Goal: Communication & Community: Share content

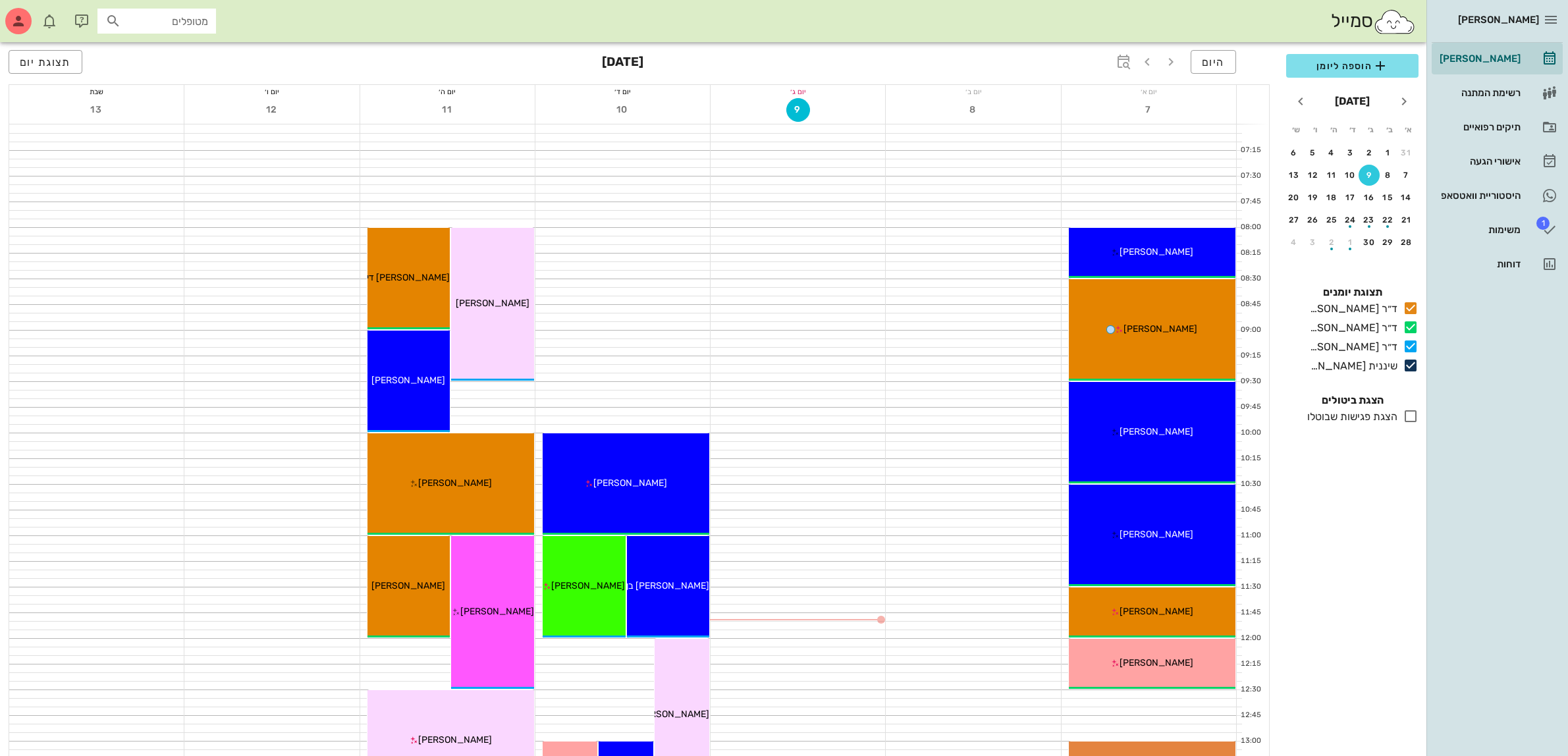
scroll to position [247, 0]
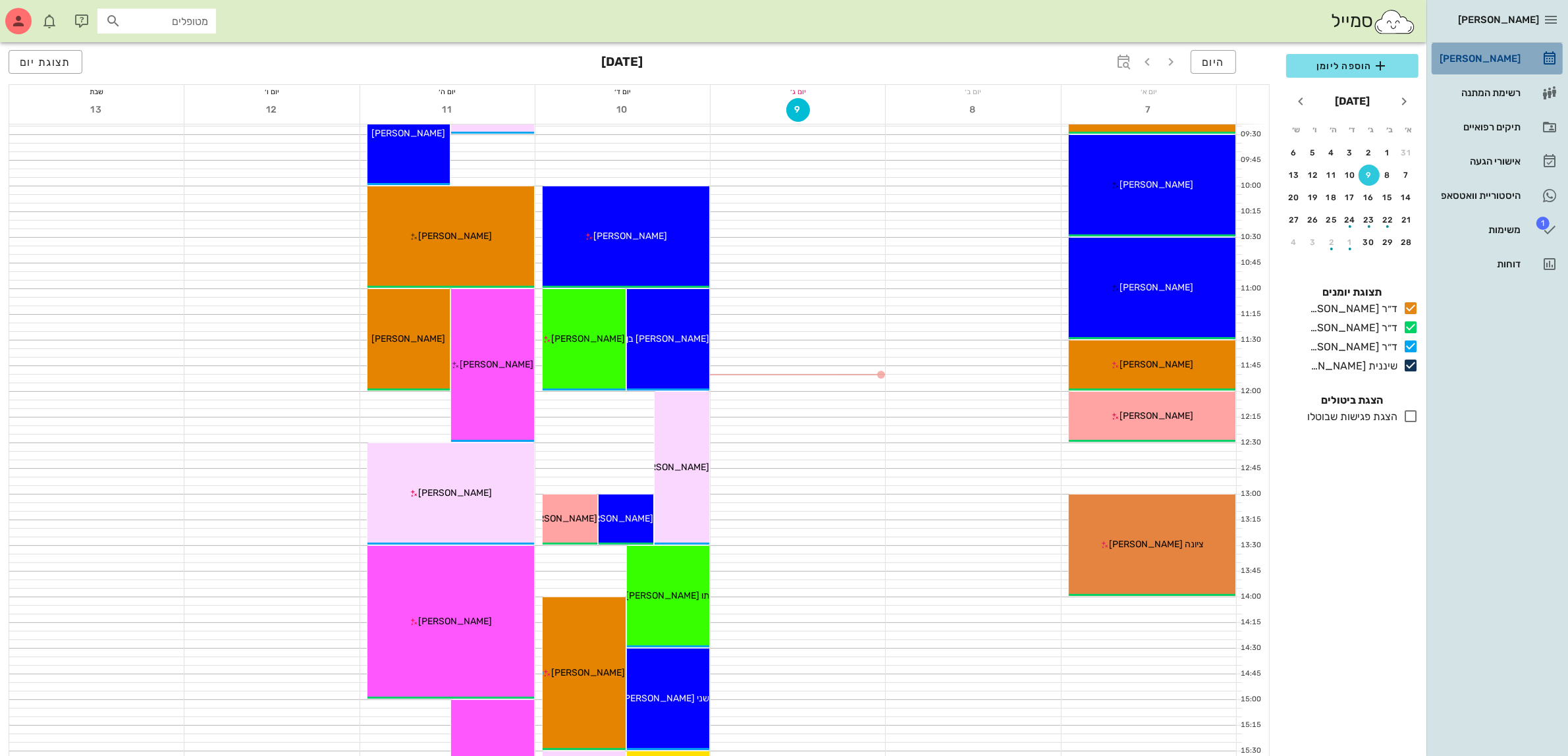
click at [1477, 58] on div "[PERSON_NAME]" at bounding box center [1479, 58] width 84 height 11
click at [141, 17] on input "text" at bounding box center [166, 21] width 85 height 17
type input "[PERSON_NAME]"
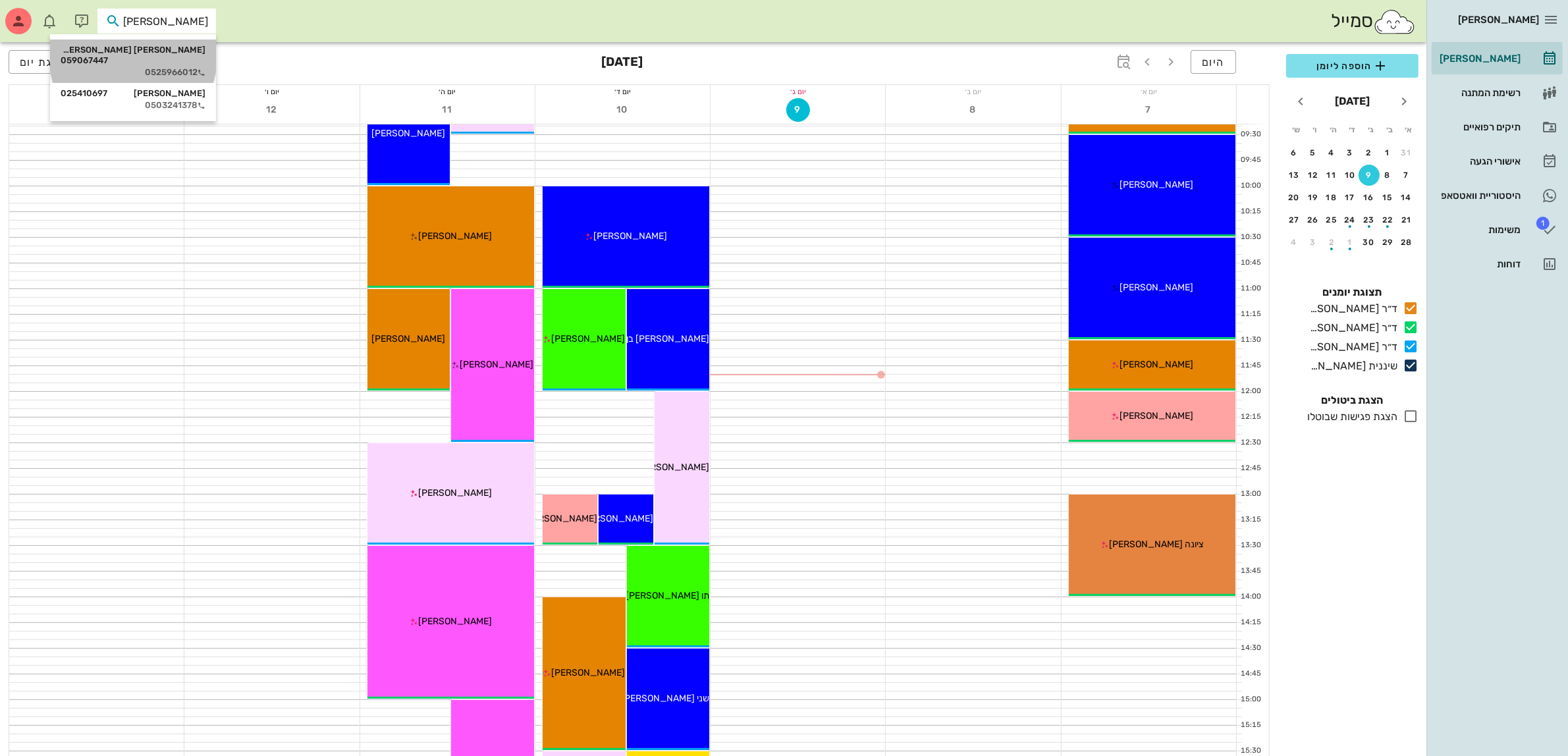
click at [169, 47] on div "[PERSON_NAME] [PERSON_NAME] 059067447" at bounding box center [133, 56] width 145 height 21
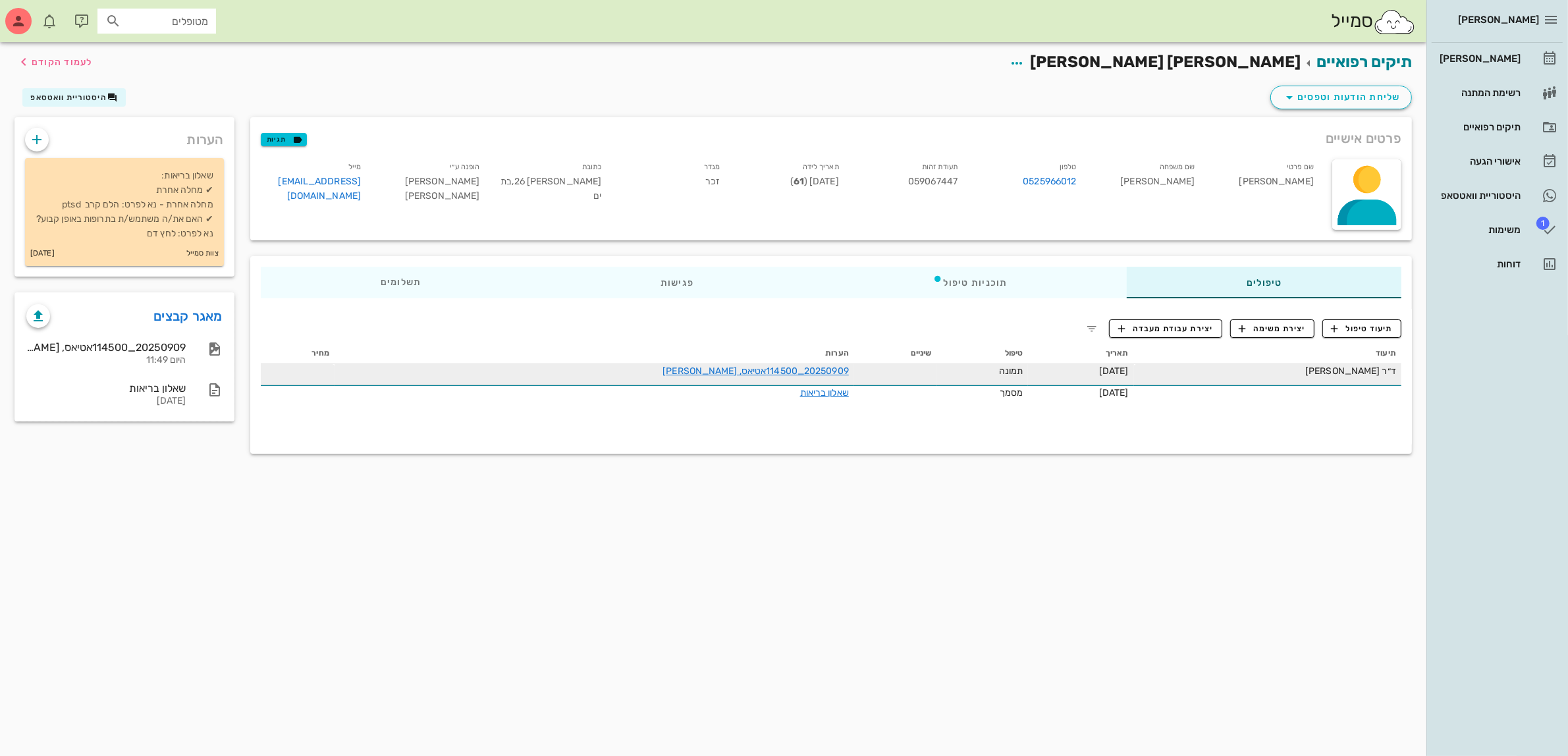
click at [709, 377] on div "20250909_114500אטיאס, [PERSON_NAME]" at bounding box center [701, 371] width 296 height 13
click at [680, 372] on link "20250909_114500אטיאס, [PERSON_NAME]" at bounding box center [756, 371] width 187 height 12
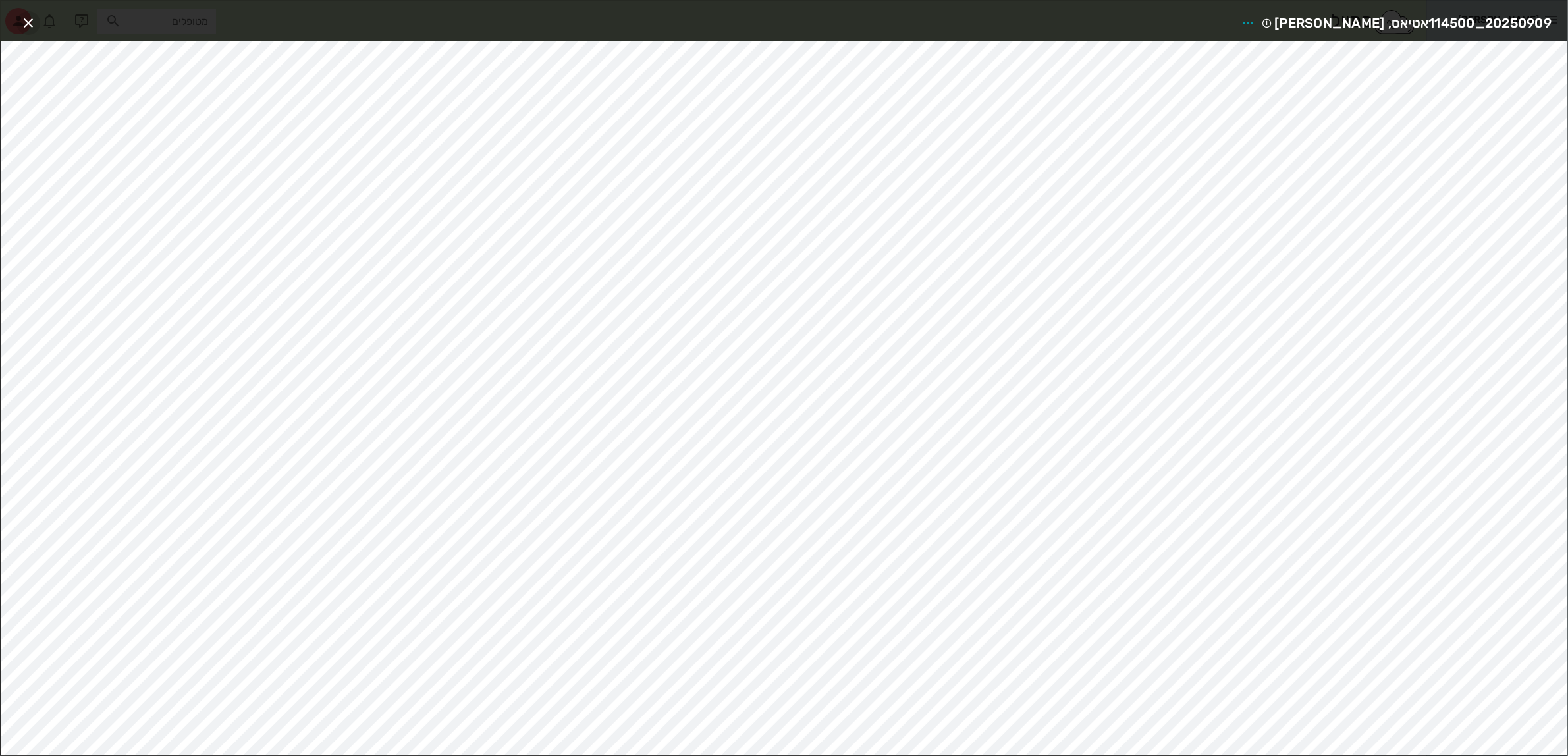
click at [25, 22] on icon "button" at bounding box center [28, 23] width 15 height 15
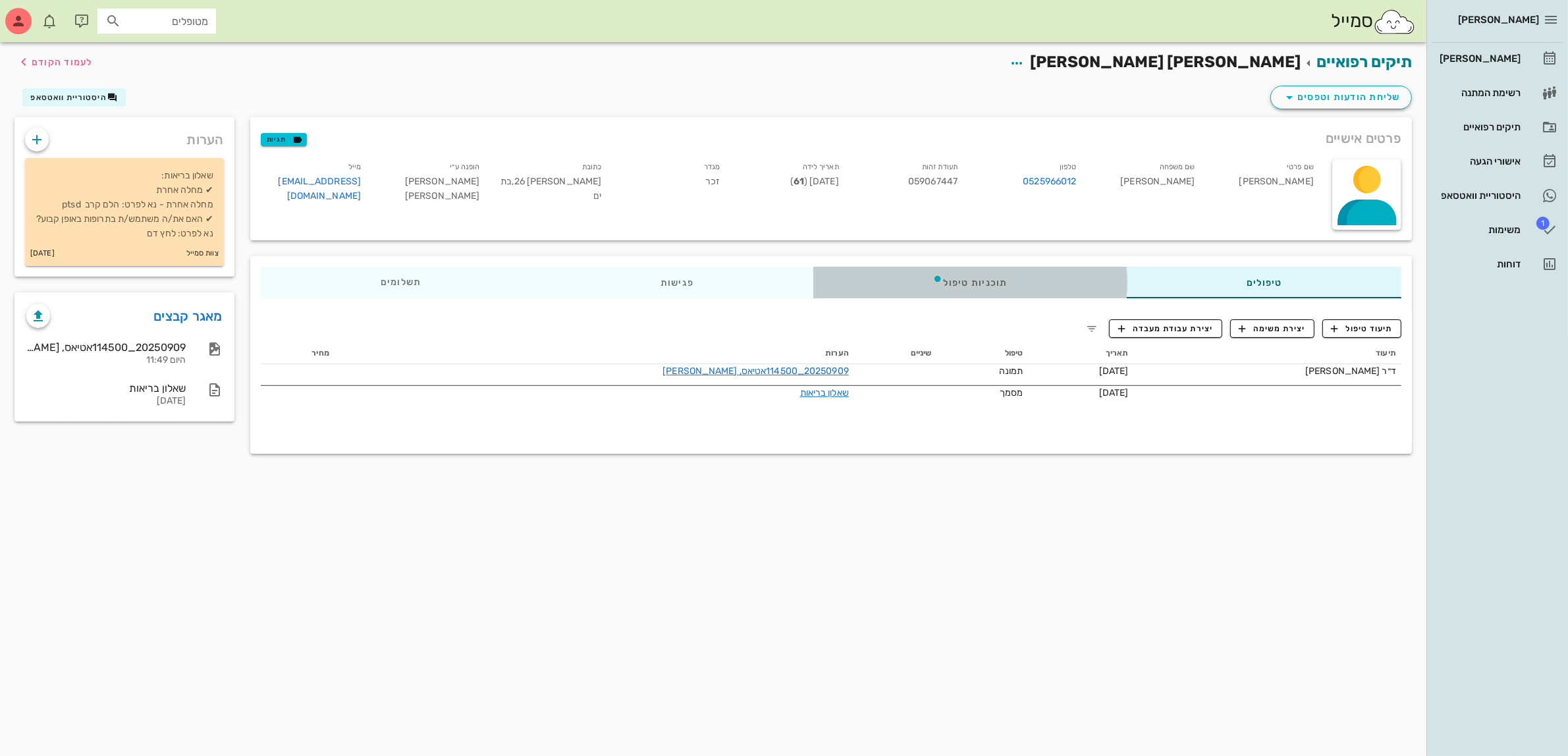
click at [846, 280] on div "תוכניות טיפול" at bounding box center [969, 282] width 314 height 32
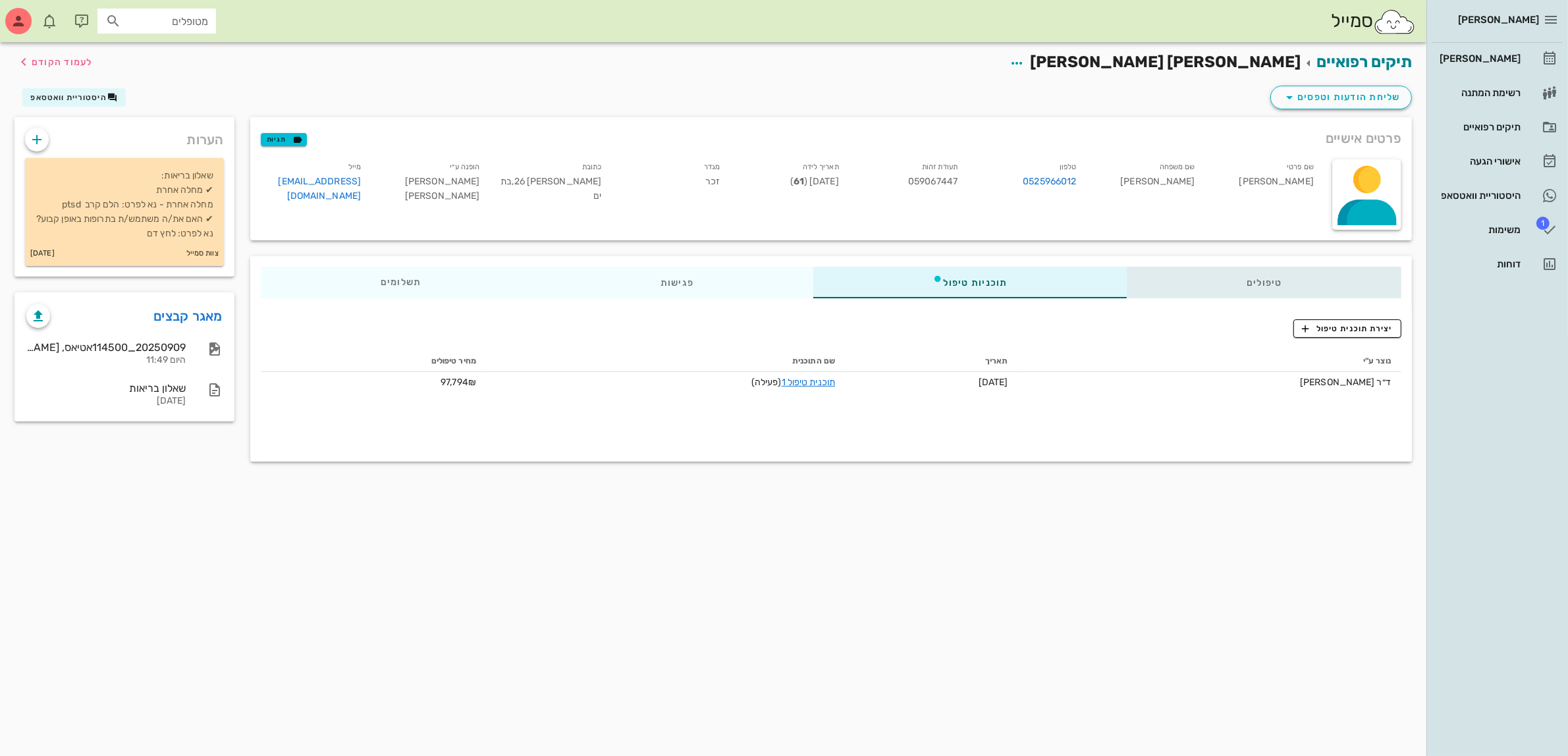
click at [1265, 274] on div "טיפולים" at bounding box center [1264, 282] width 275 height 32
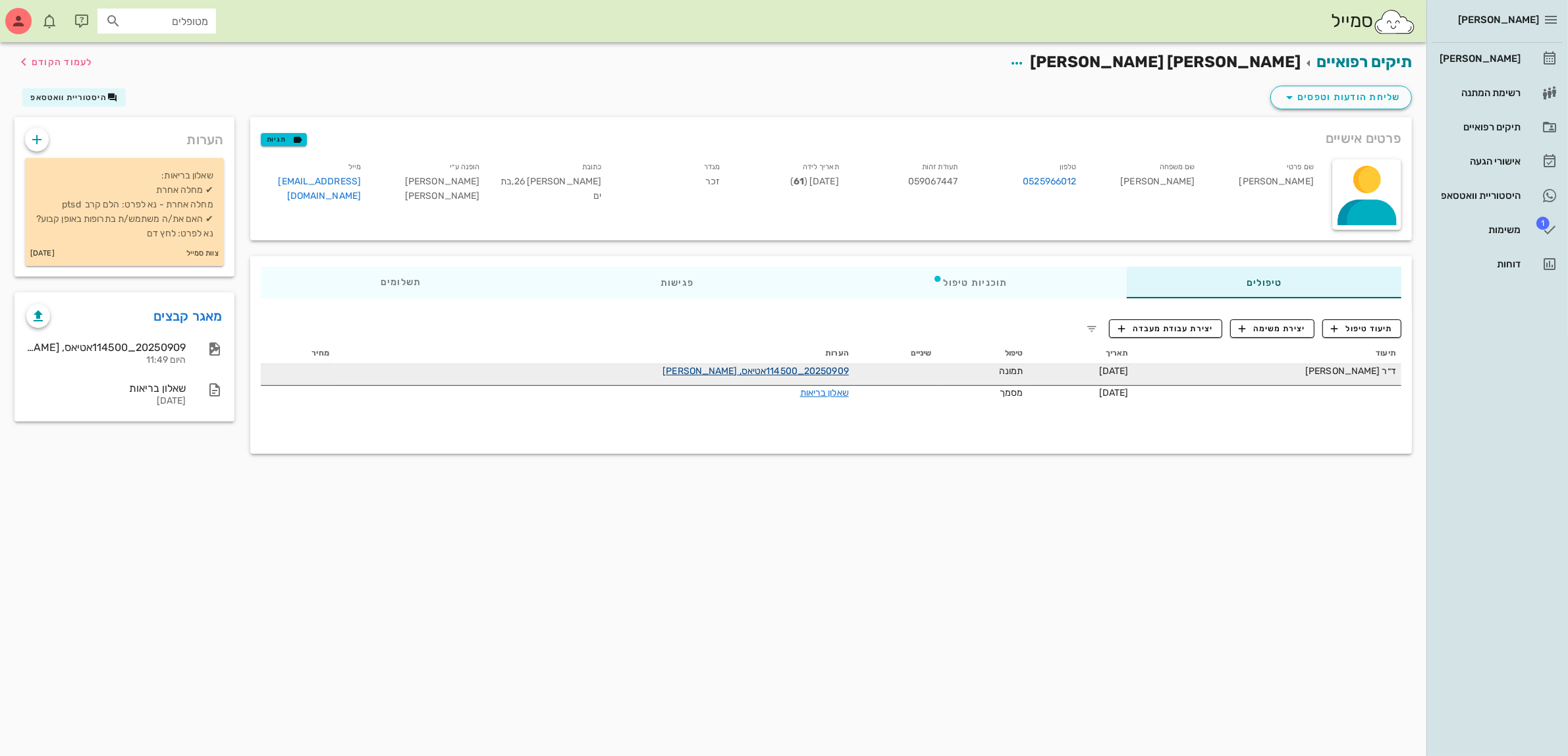
click at [733, 367] on link "20250909_114500אטיאס, [PERSON_NAME]" at bounding box center [756, 371] width 187 height 12
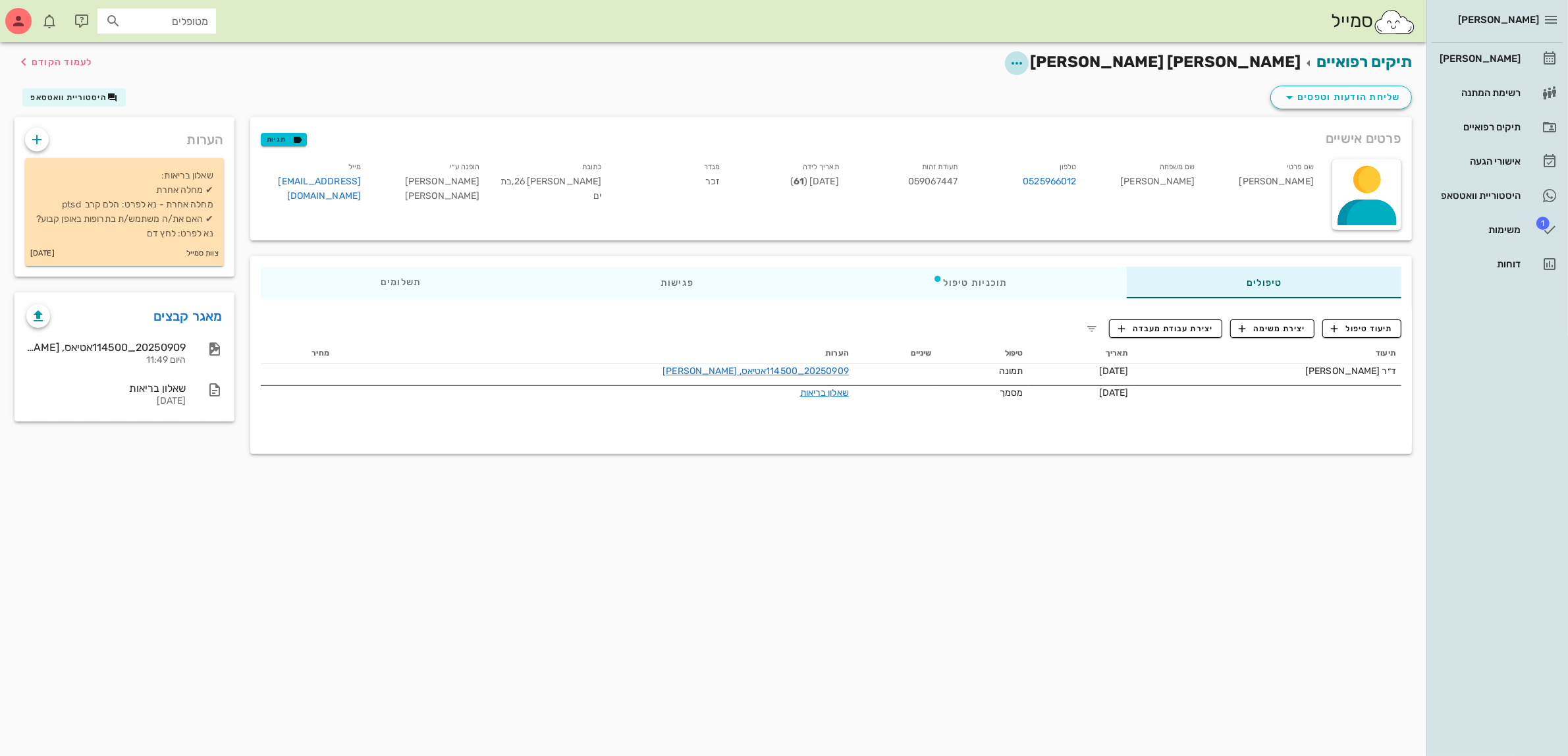
click at [1025, 61] on icon "button" at bounding box center [1016, 63] width 15 height 15
click at [1109, 559] on div "תיקים רפואיים [PERSON_NAME] [PERSON_NAME] לעמוד הקודם שליחת הודעות וטפסים היסטו…" at bounding box center [713, 399] width 1427 height 715
click at [1339, 96] on span "שליחת הודעות וטפסים" at bounding box center [1341, 97] width 119 height 15
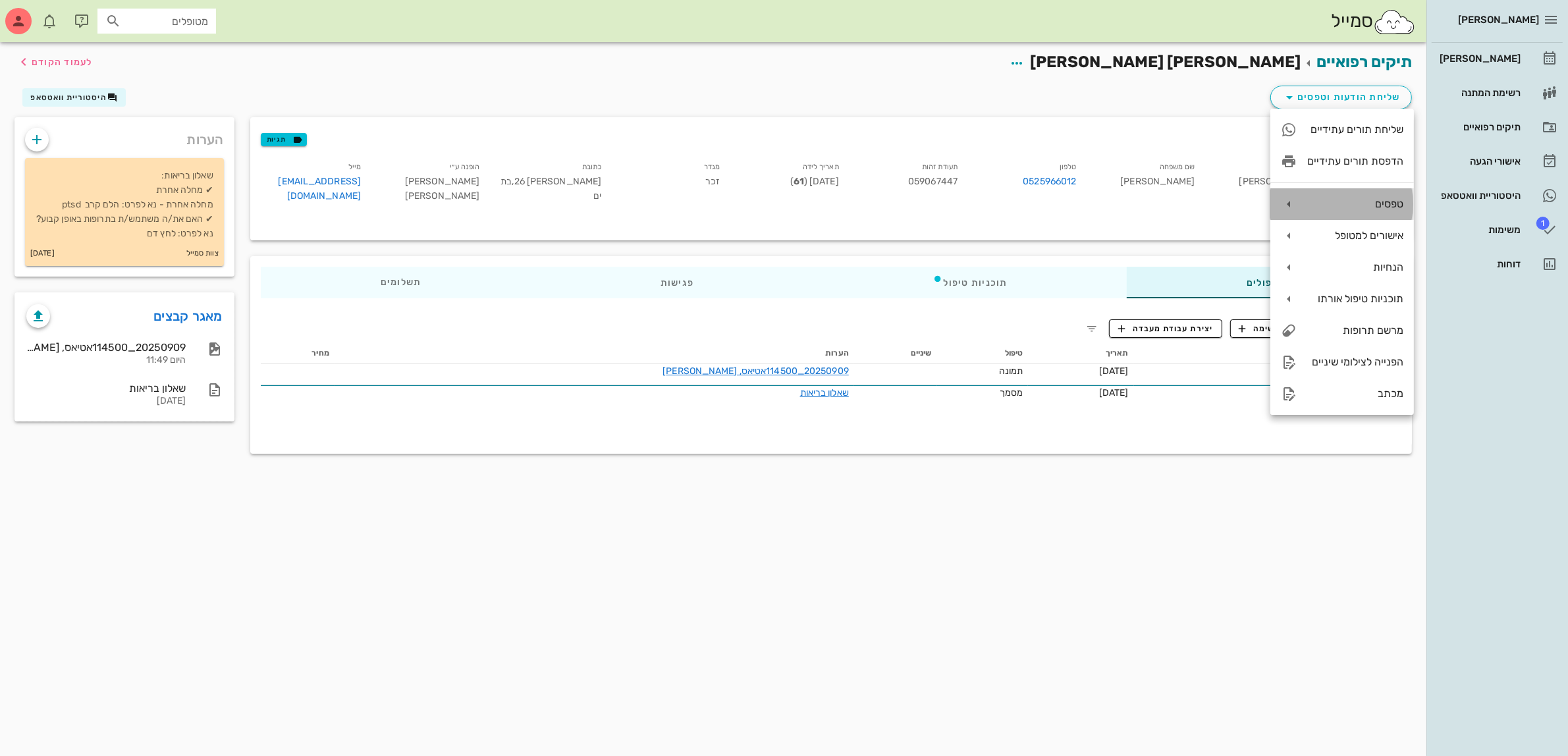
click at [1354, 198] on div "טפסים" at bounding box center [1356, 203] width 96 height 13
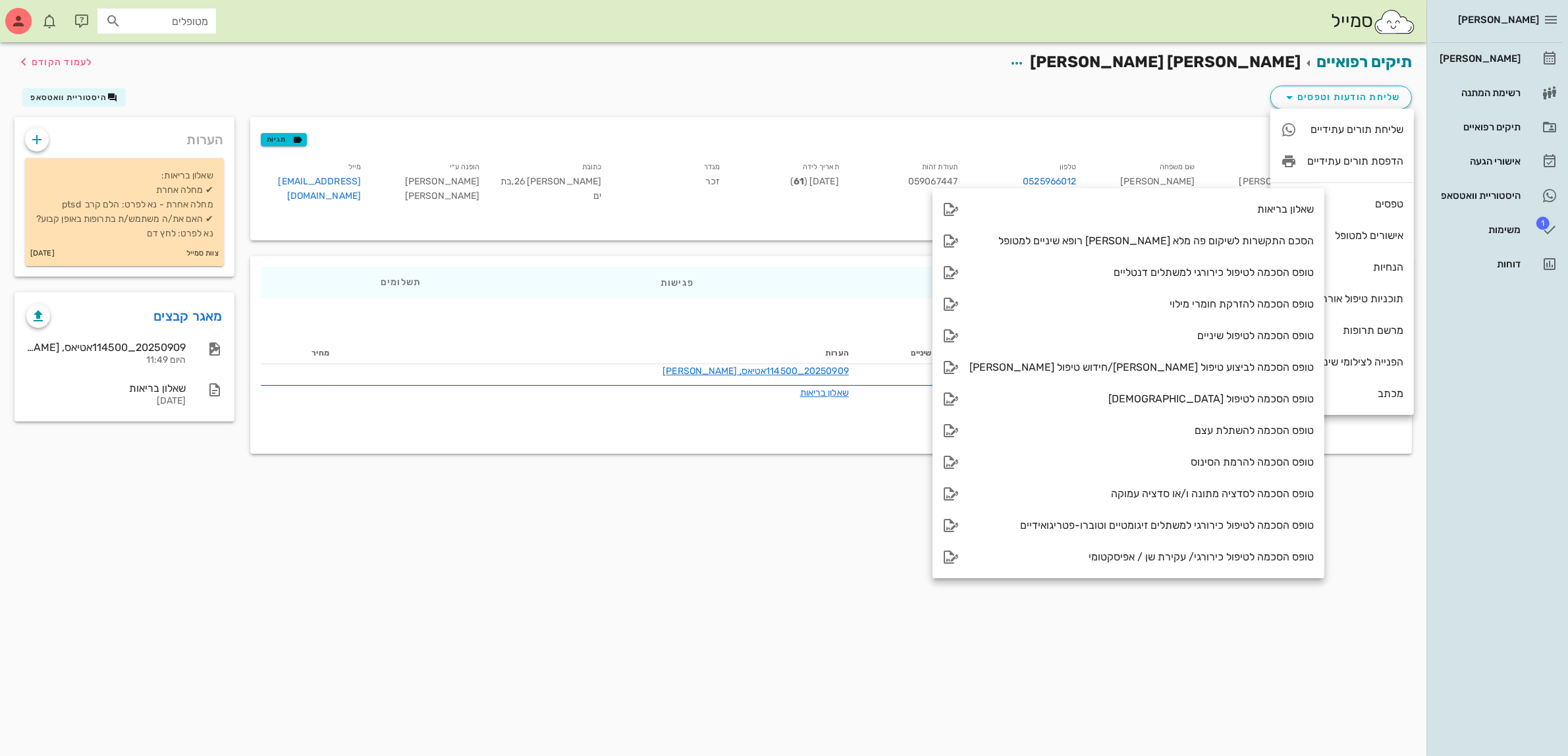
click at [839, 81] on div "תיקים רפואיים [PERSON_NAME] [PERSON_NAME] לעמוד הקודם" at bounding box center [713, 63] width 1413 height 40
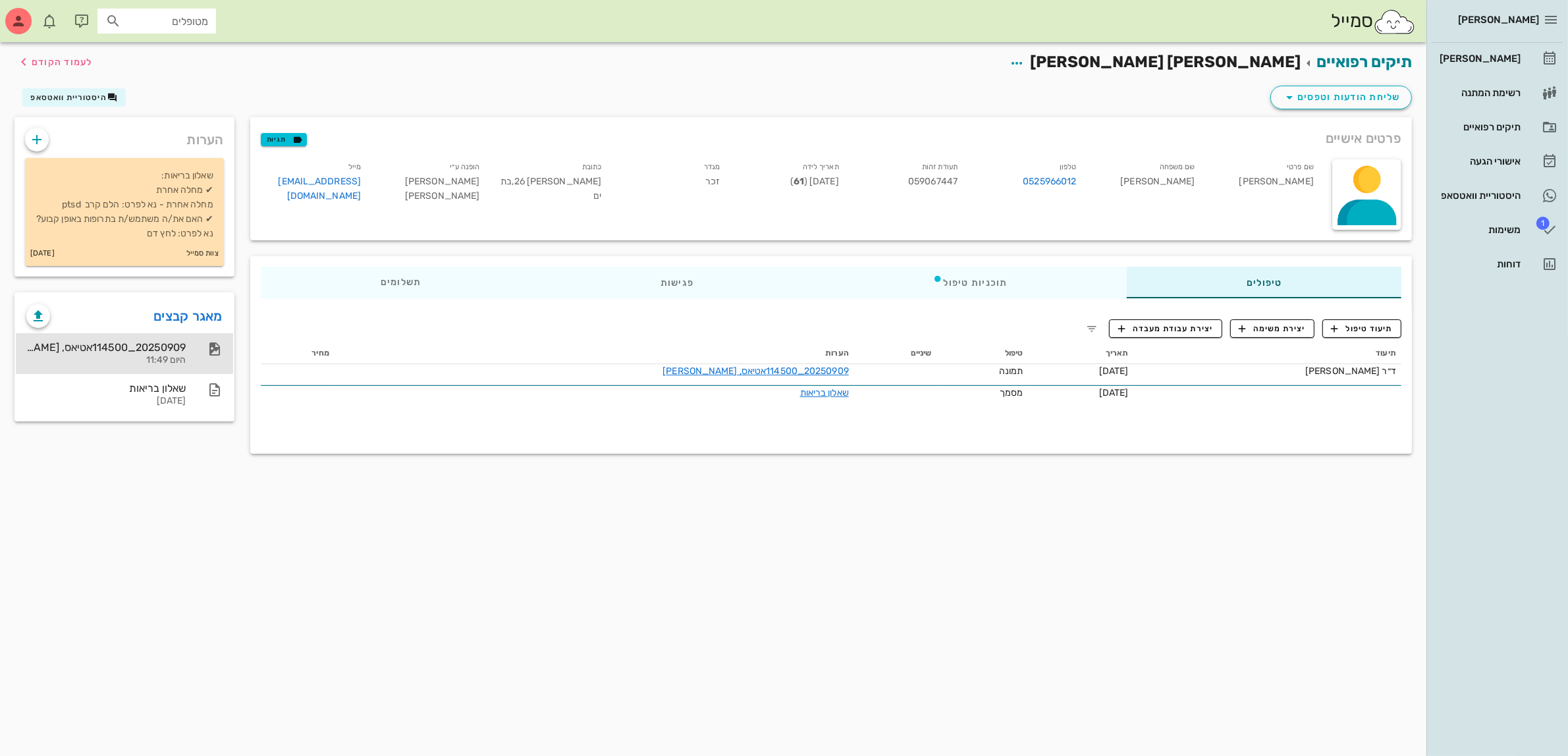
click at [148, 354] on div "20250909_114500אטיאס, [PERSON_NAME]" at bounding box center [106, 347] width 160 height 13
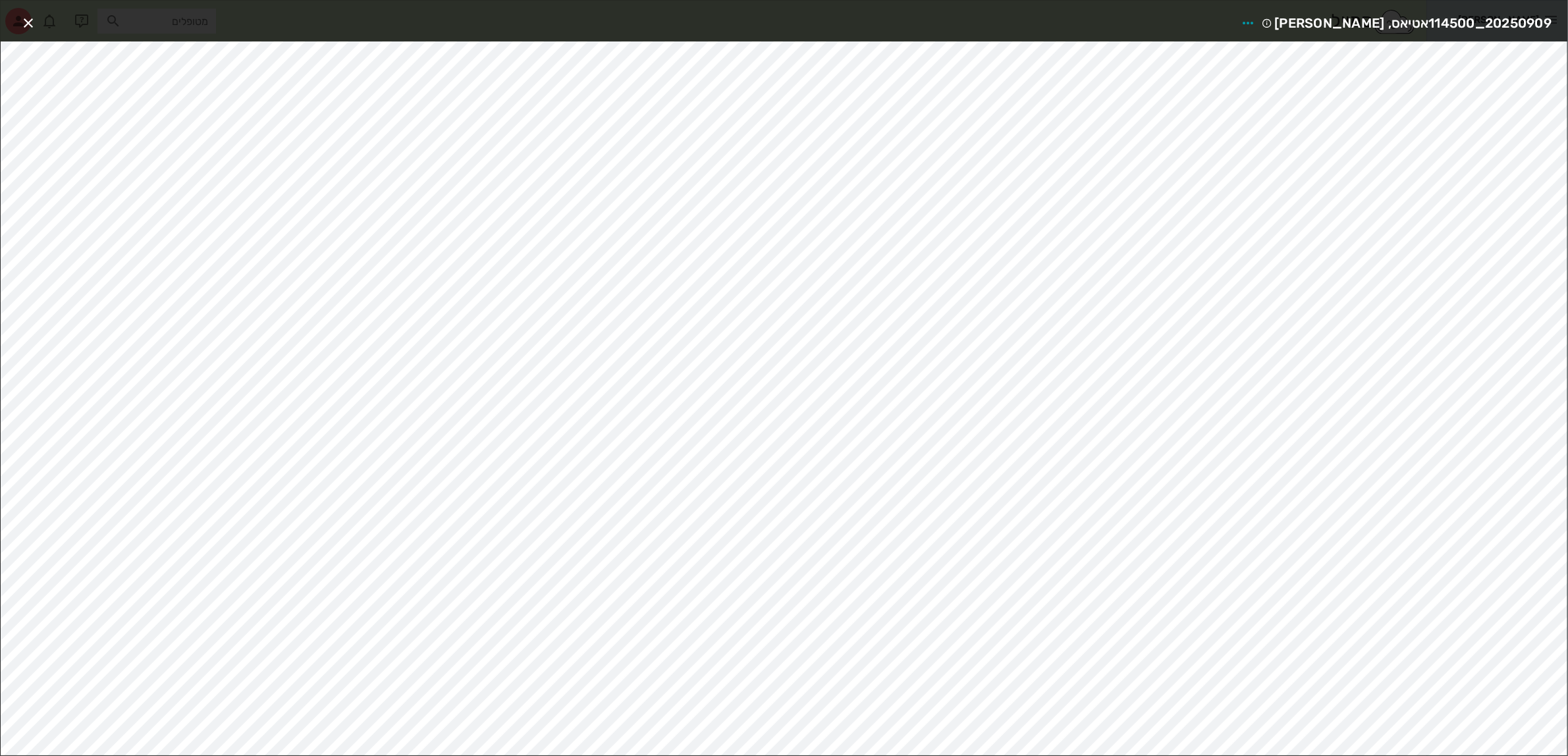
click at [15, 22] on div "20250909_114500אטיאס, [PERSON_NAME]" at bounding box center [784, 21] width 1567 height 40
click at [21, 18] on icon "button" at bounding box center [28, 23] width 15 height 15
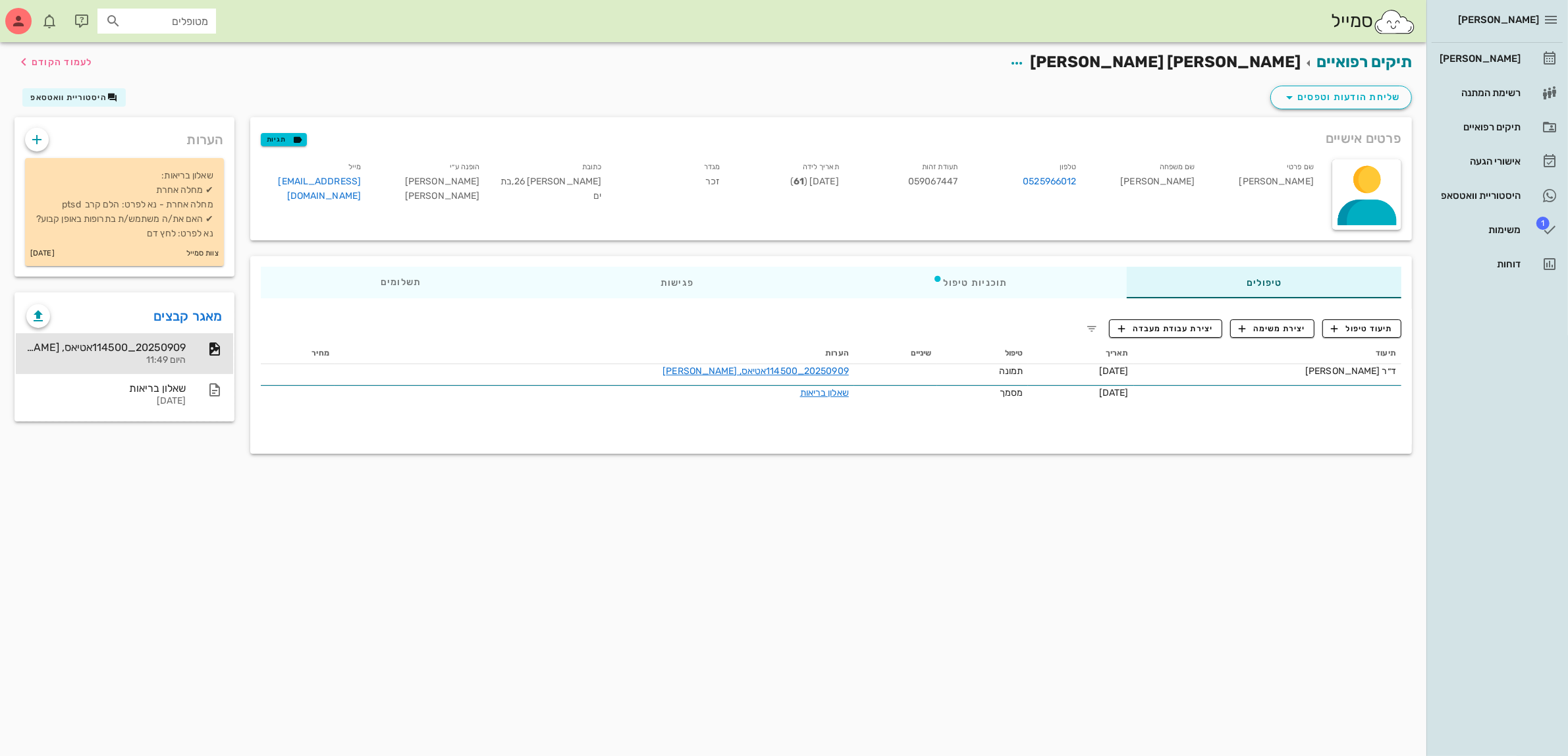
drag, startPoint x: 127, startPoint y: 369, endPoint x: 311, endPoint y: 570, distance: 272.5
click at [311, 570] on div "תיקים רפואיים [PERSON_NAME] [PERSON_NAME] לעמוד הקודם שליחת הודעות וטפסים היסטו…" at bounding box center [713, 399] width 1427 height 715
click at [34, 324] on icon "button" at bounding box center [38, 316] width 15 height 15
drag, startPoint x: 168, startPoint y: 354, endPoint x: 373, endPoint y: 594, distance: 315.6
click at [373, 594] on div "תיקים רפואיים [PERSON_NAME] [PERSON_NAME] לעמוד הקודם שליחת הודעות וטפסים היסטו…" at bounding box center [713, 399] width 1427 height 715
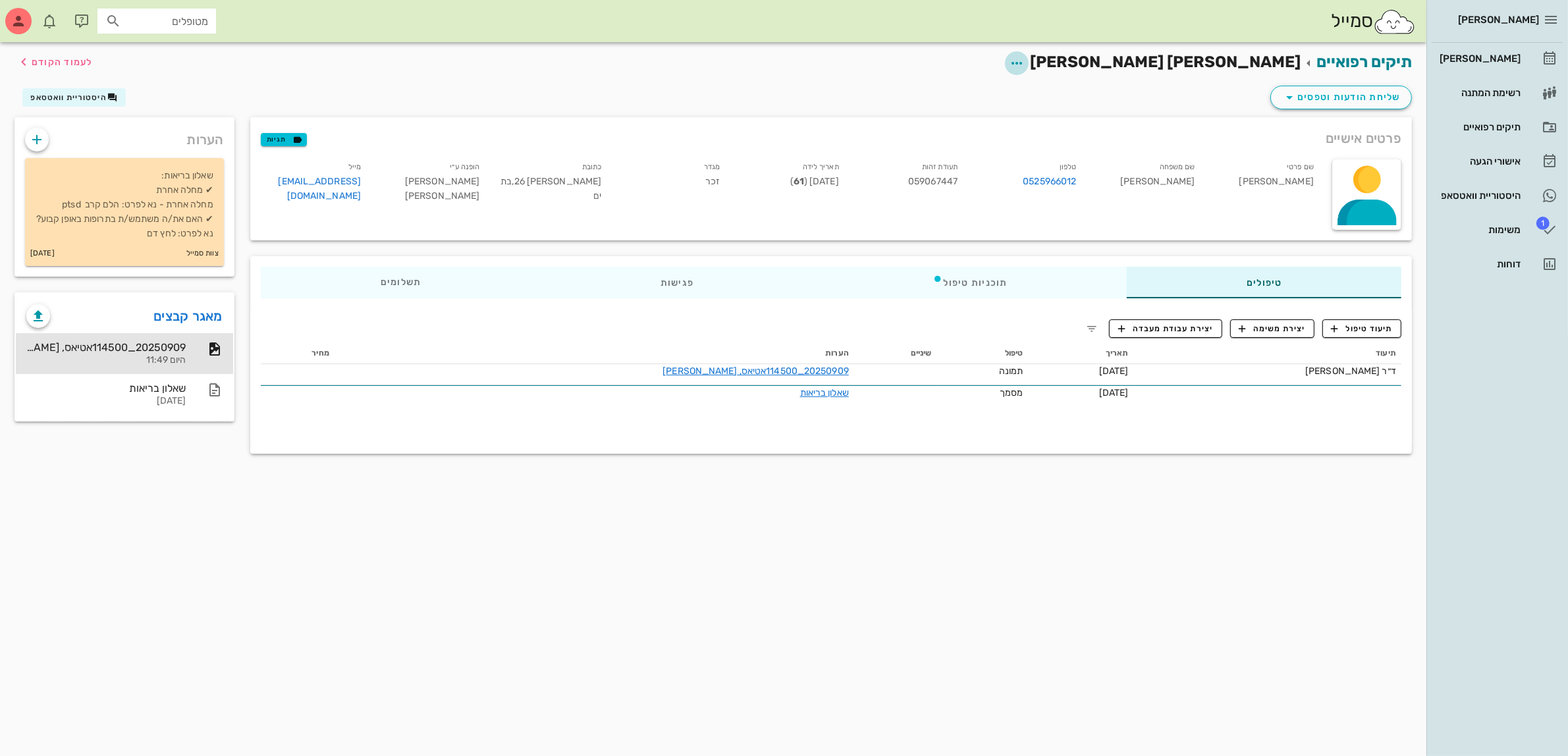
click at [1025, 66] on icon "button" at bounding box center [1016, 63] width 15 height 15
click at [487, 567] on div "תיקים רפואיים [PERSON_NAME] [PERSON_NAME] לעמוד הקודם שליחת הודעות וטפסים היסטו…" at bounding box center [713, 399] width 1427 height 715
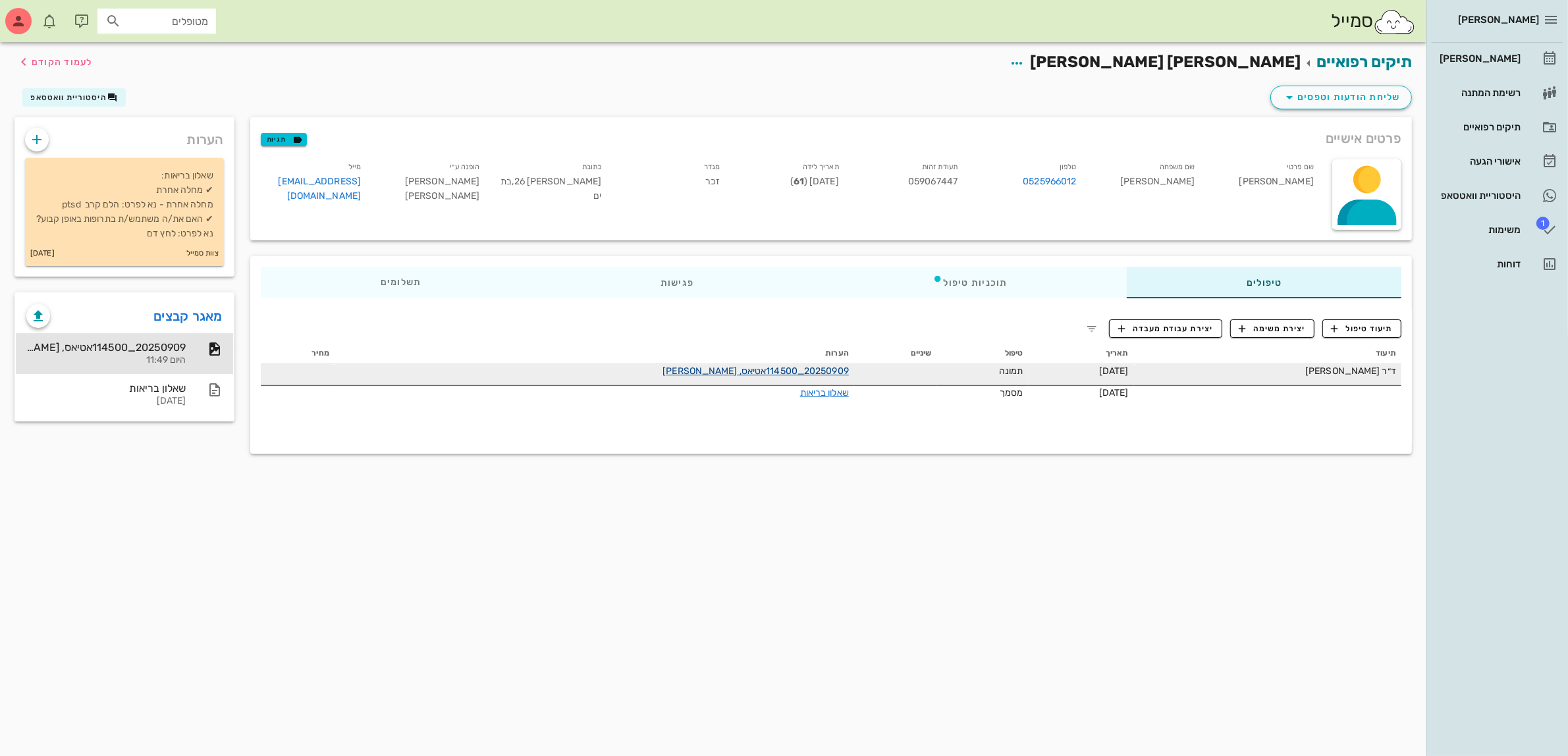
click at [670, 370] on link "20250909_114500אטיאס, [PERSON_NAME]" at bounding box center [756, 371] width 187 height 12
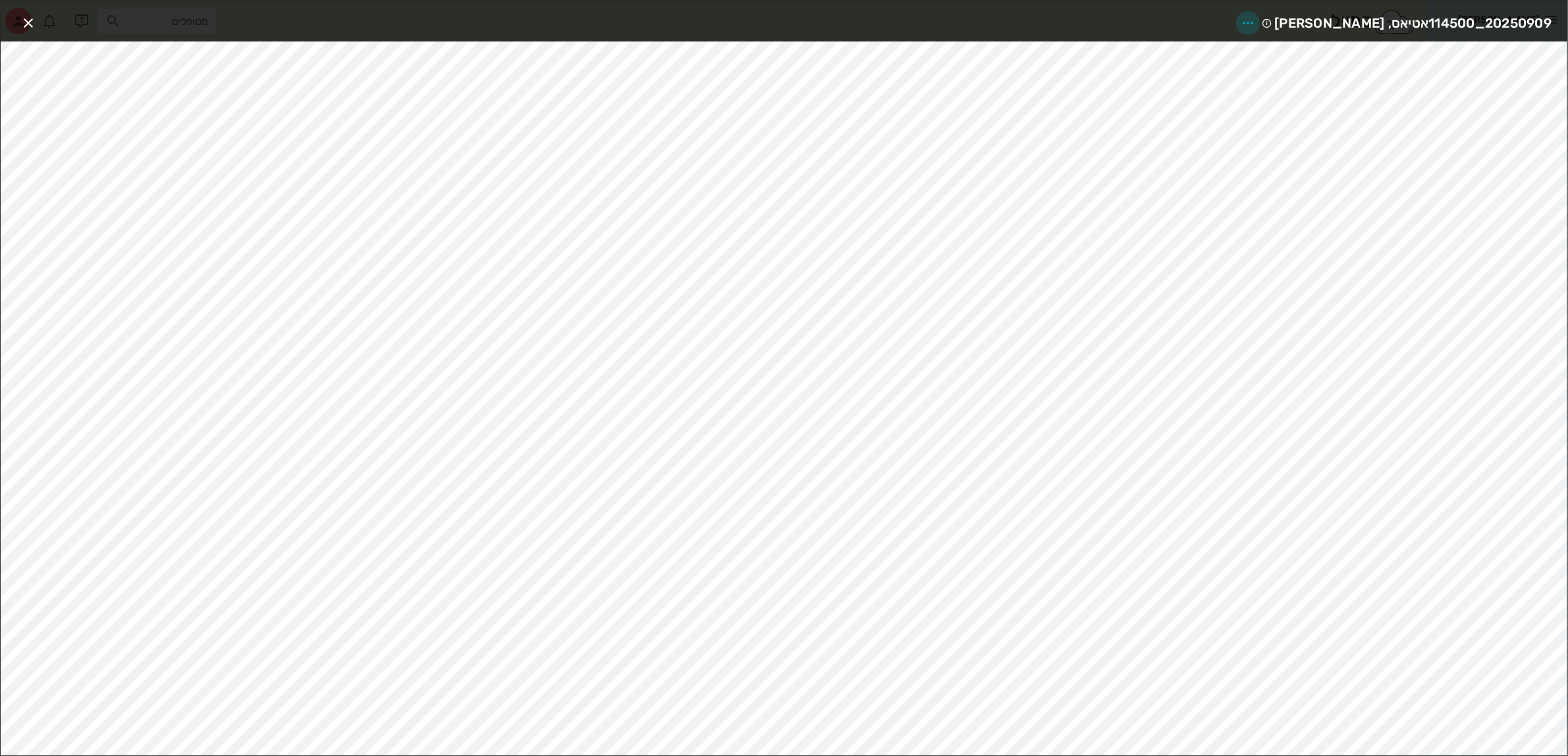
click at [1256, 24] on icon "button" at bounding box center [1248, 23] width 15 height 15
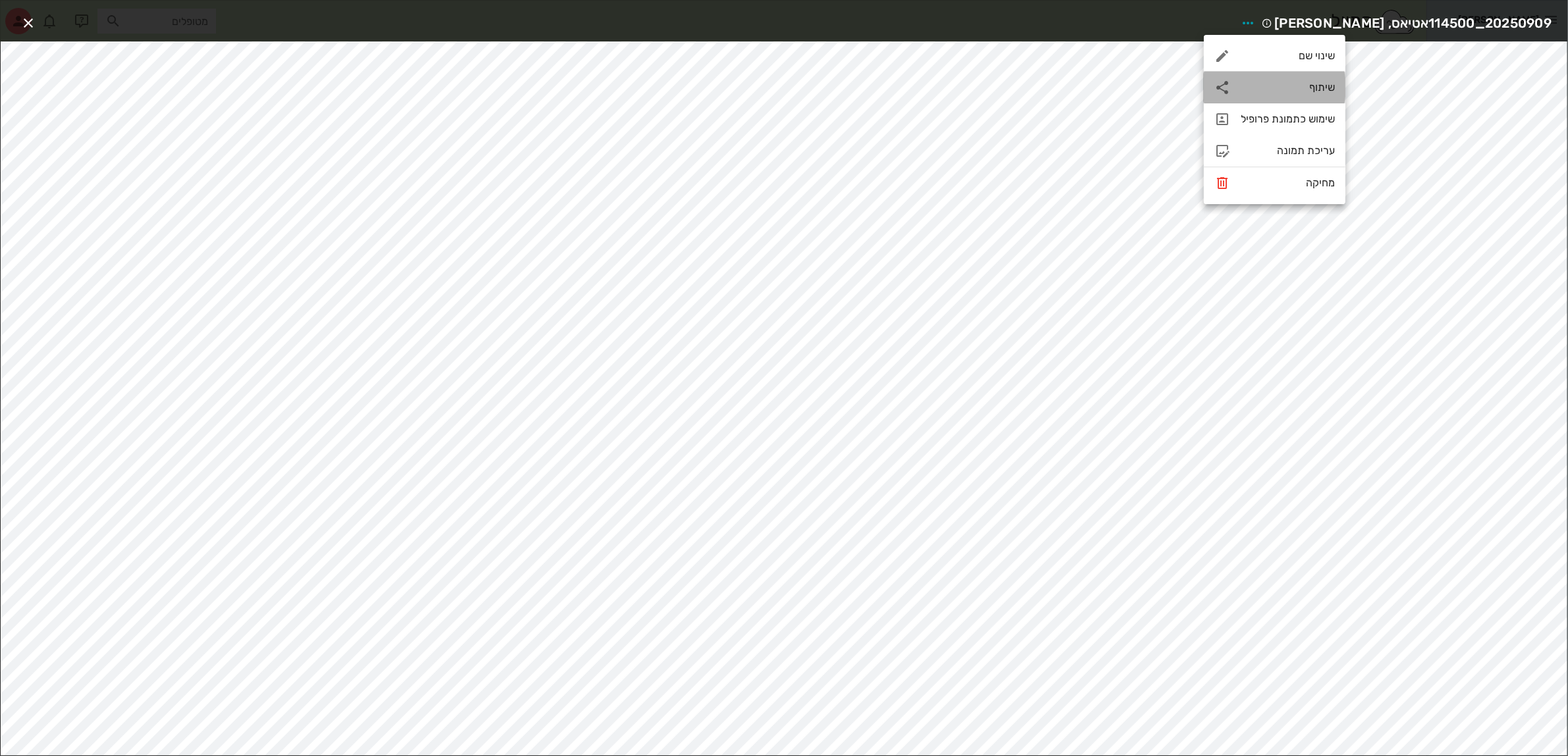
click at [1306, 89] on div "שיתוף" at bounding box center [1287, 87] width 94 height 13
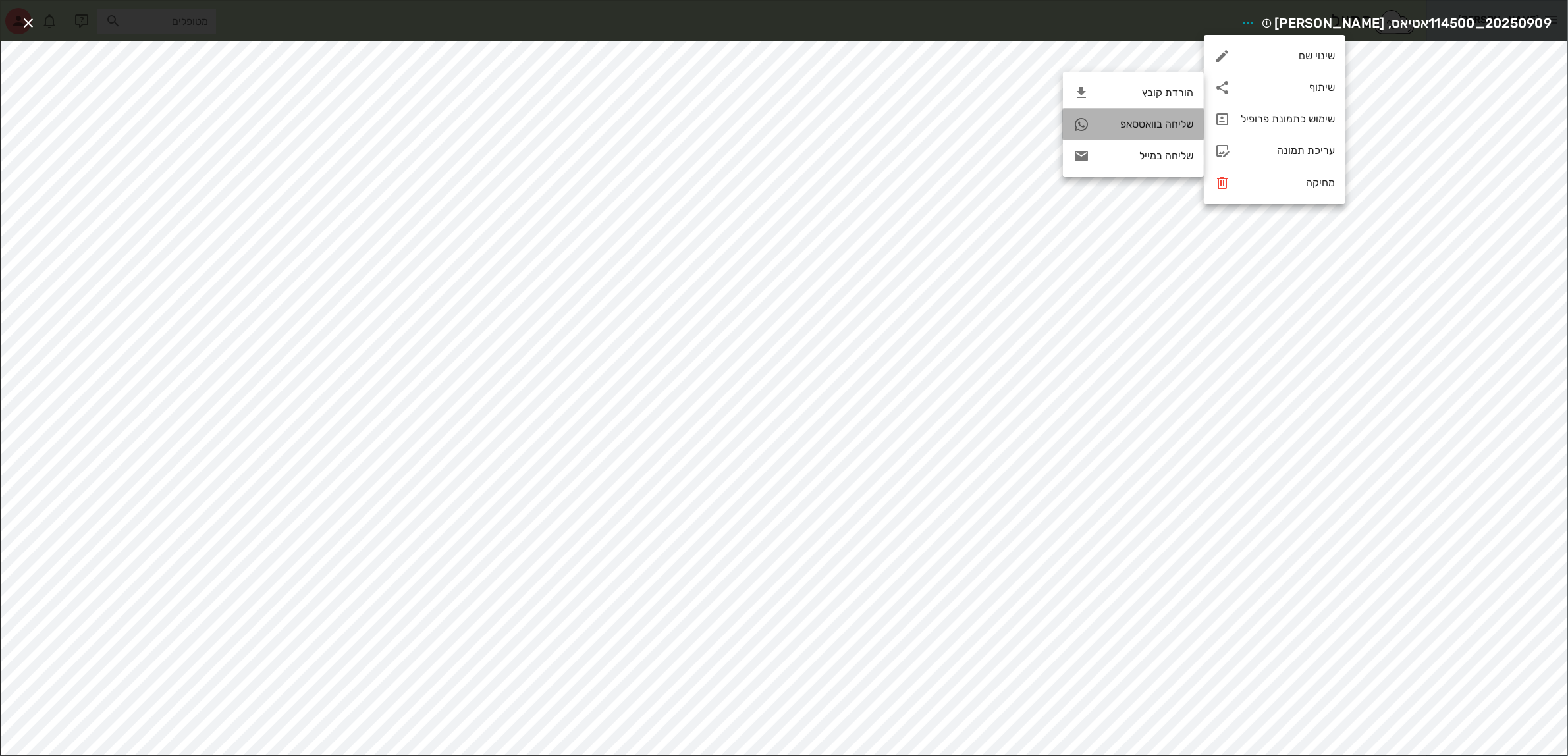
click at [1162, 123] on div "שליחה בוואטסאפ" at bounding box center [1146, 124] width 93 height 13
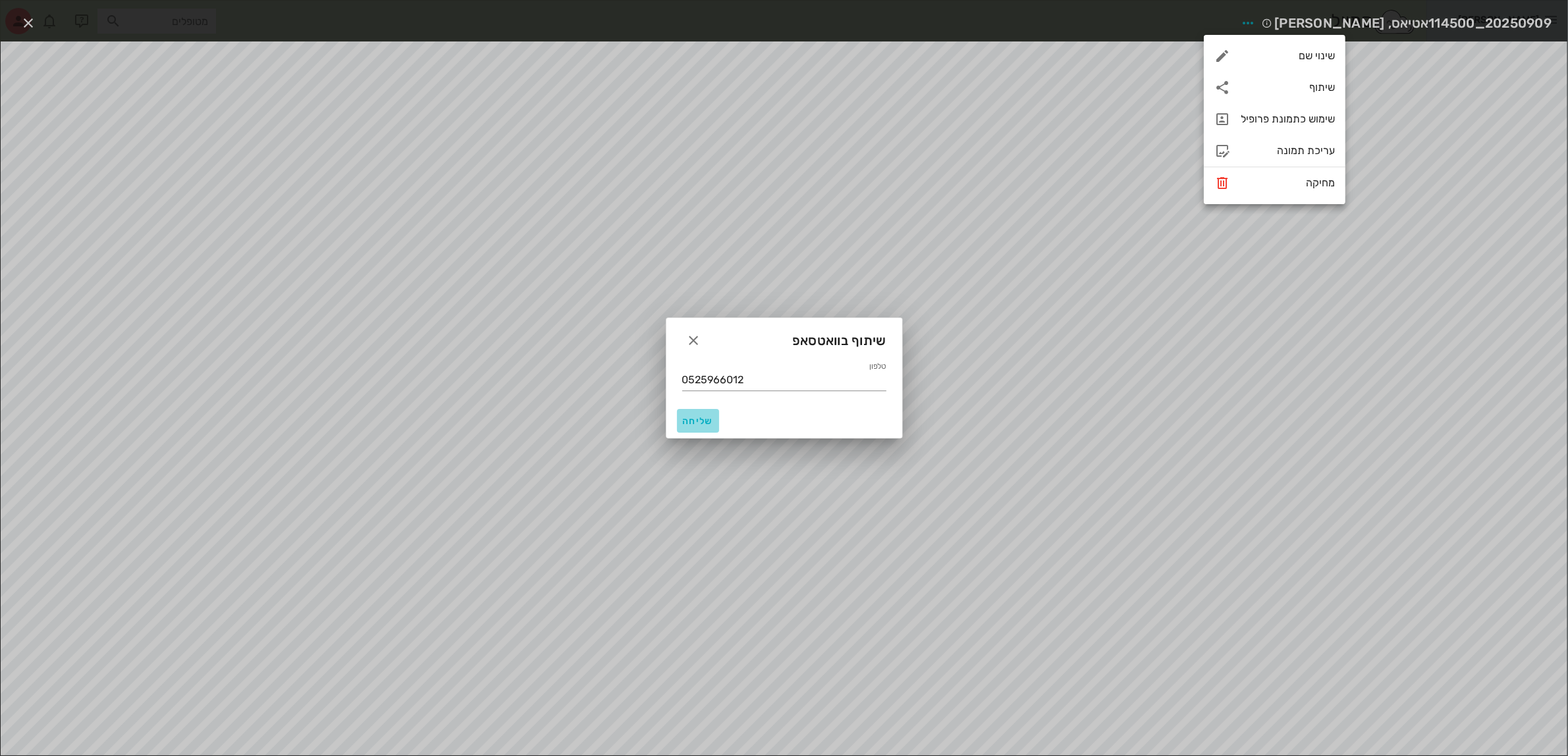
click at [703, 416] on span "שליחה" at bounding box center [698, 421] width 32 height 12
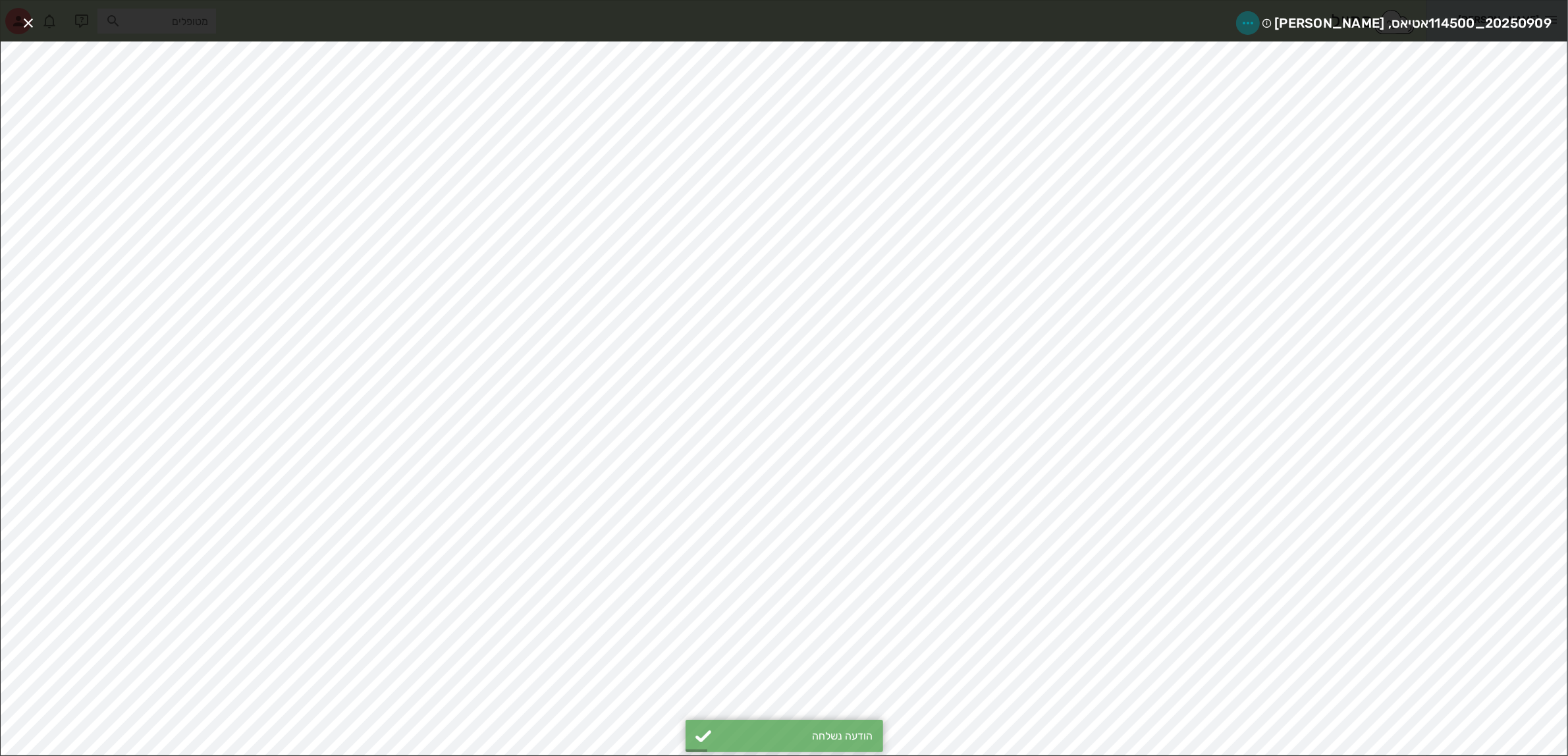
click at [1256, 23] on icon "button" at bounding box center [1248, 23] width 15 height 15
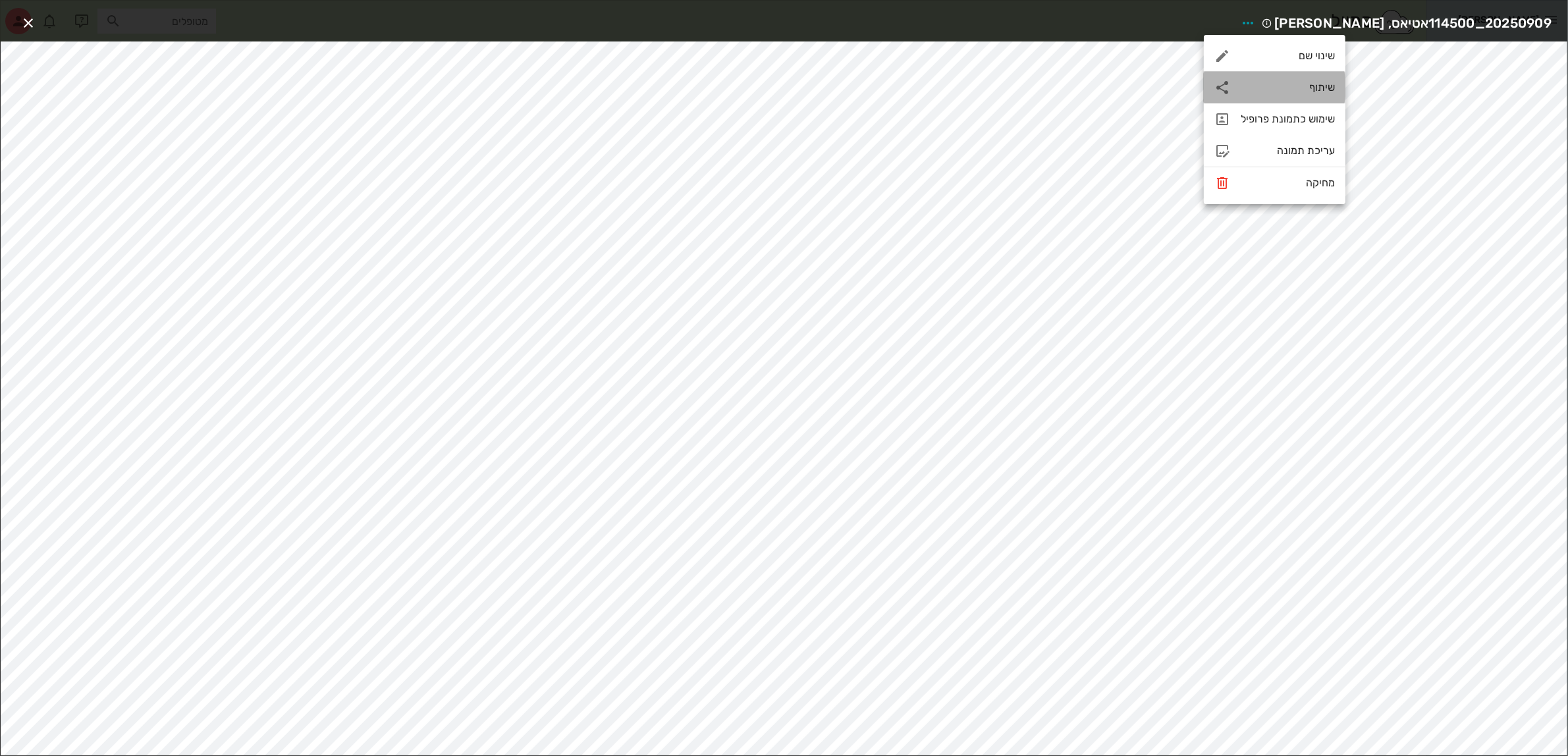
click at [1316, 83] on div "שיתוף" at bounding box center [1287, 87] width 94 height 13
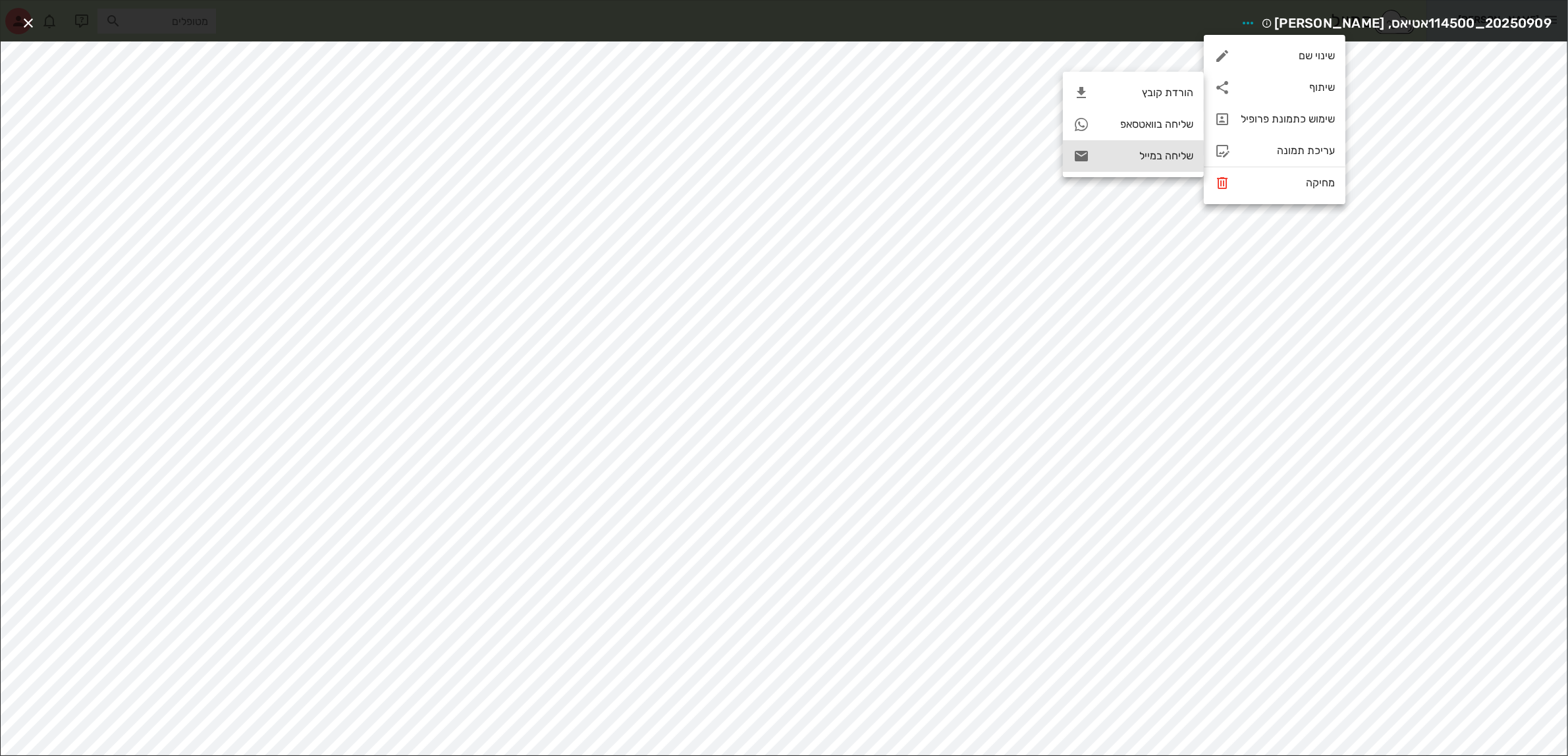
click at [1169, 157] on div "שליחה במייל" at bounding box center [1146, 155] width 93 height 13
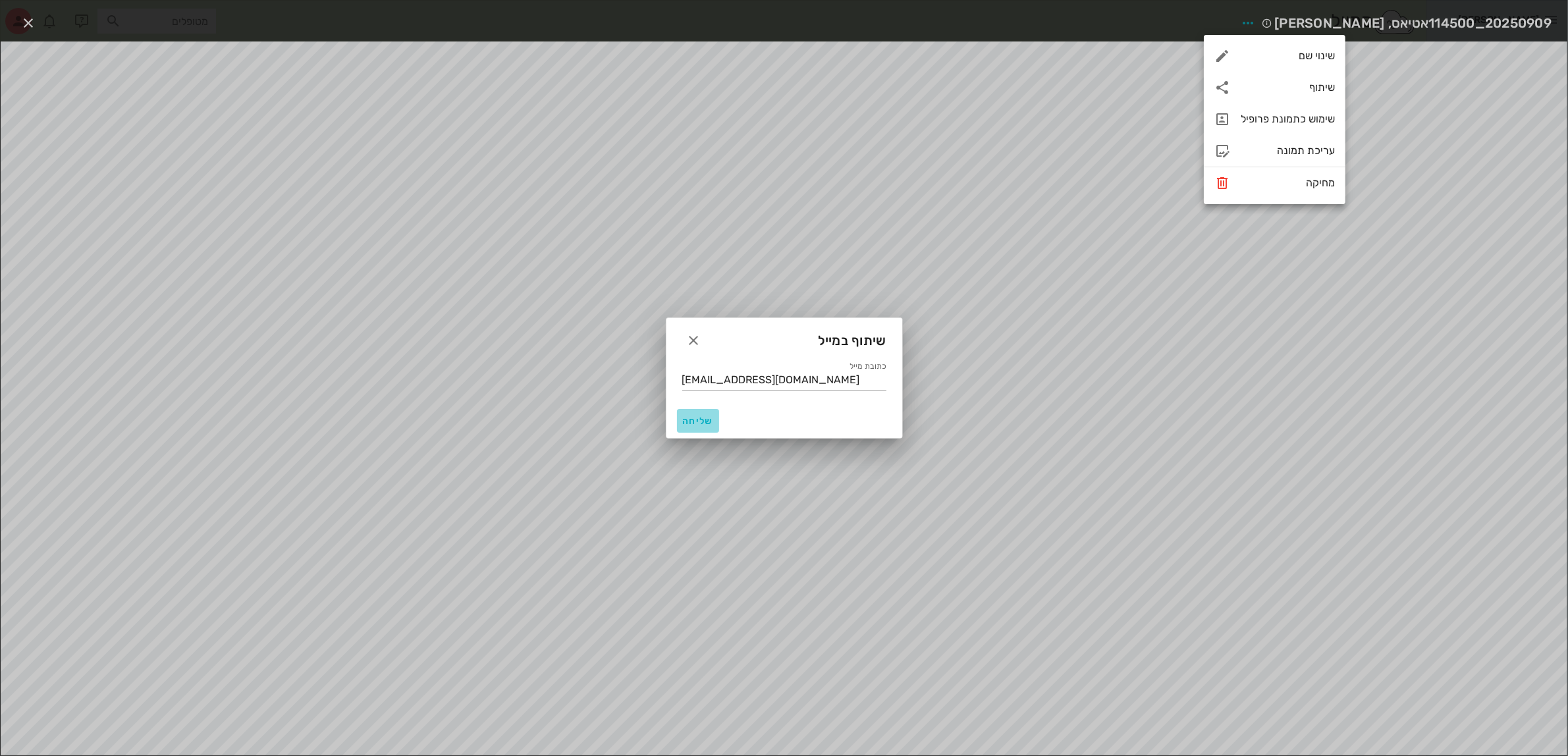
click at [688, 422] on span "שליחה" at bounding box center [698, 421] width 32 height 12
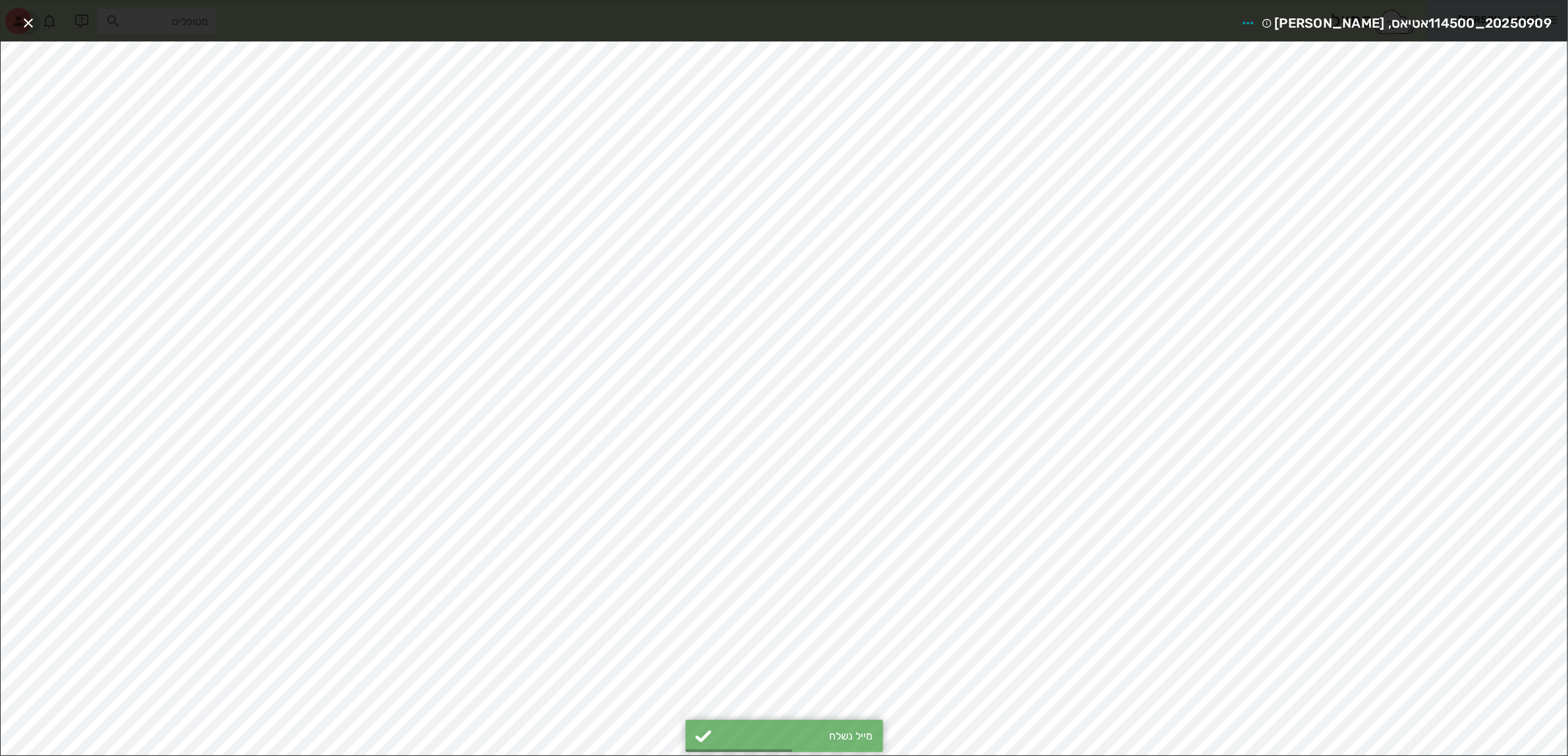
click at [27, 17] on icon "button" at bounding box center [28, 23] width 15 height 15
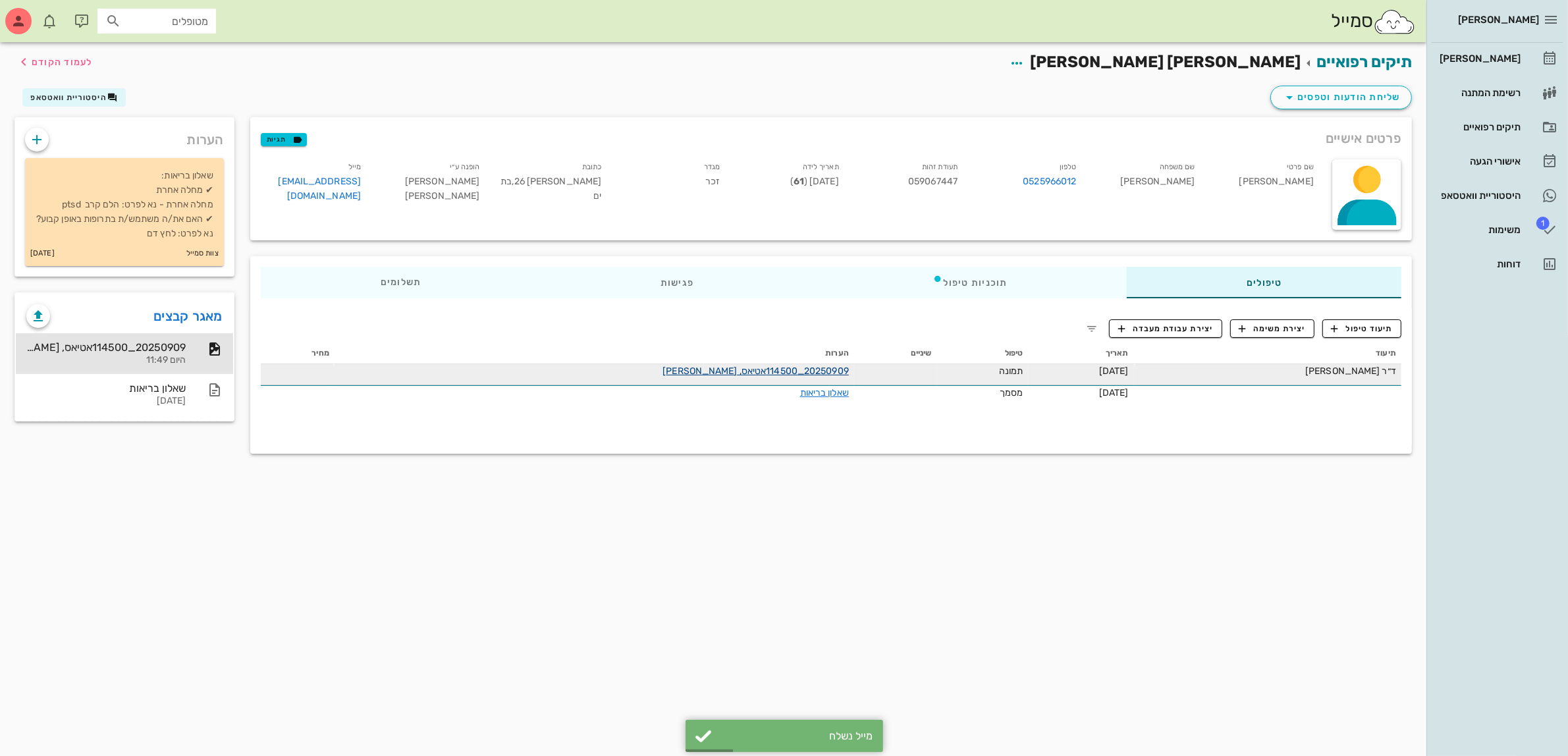
click at [735, 369] on link "20250909_114500אטיאס, [PERSON_NAME]" at bounding box center [756, 371] width 187 height 12
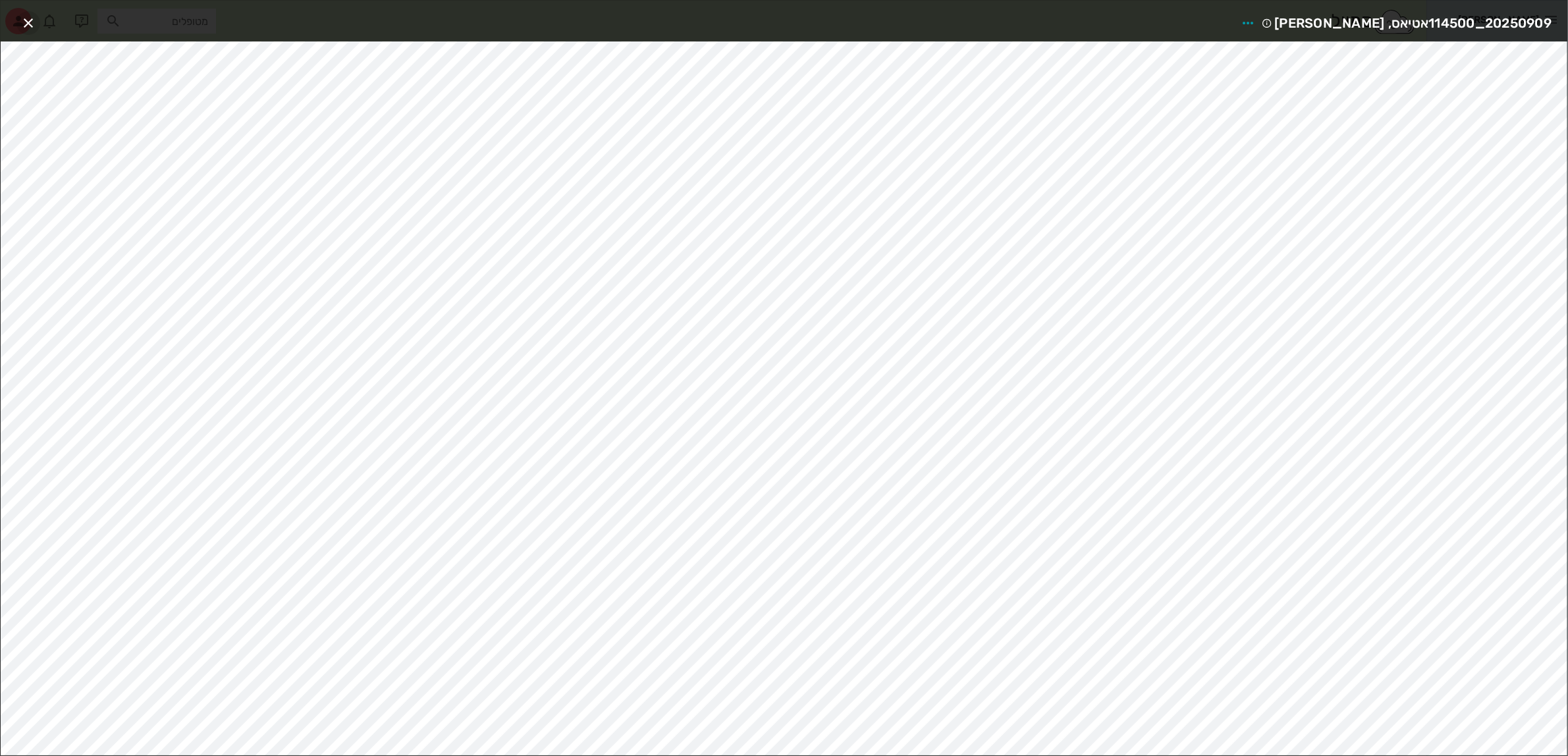
click at [20, 17] on icon "button" at bounding box center [28, 23] width 15 height 15
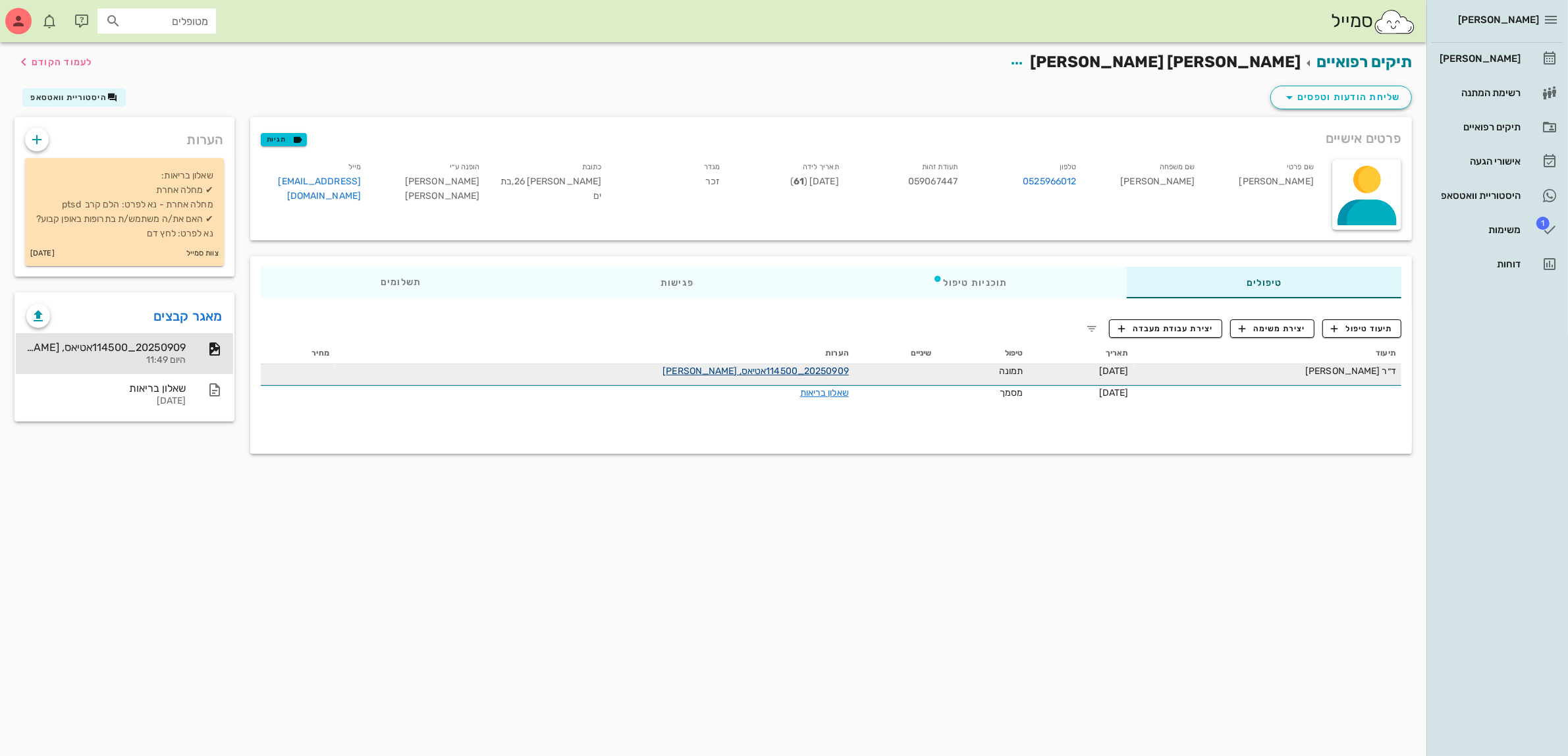
click at [734, 373] on link "20250909_114500אטיאס, [PERSON_NAME]" at bounding box center [756, 371] width 187 height 12
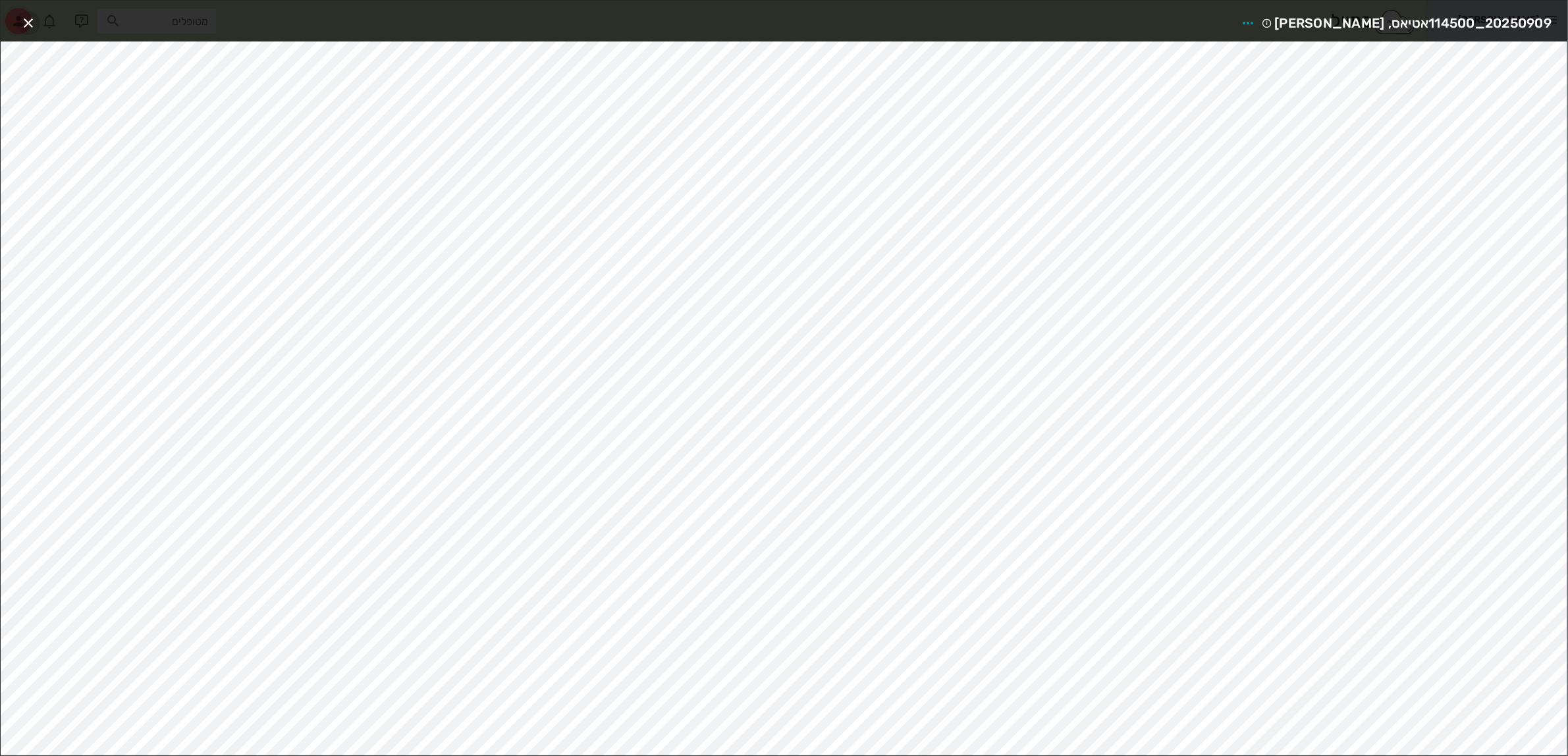
click at [31, 20] on icon "button" at bounding box center [28, 23] width 15 height 15
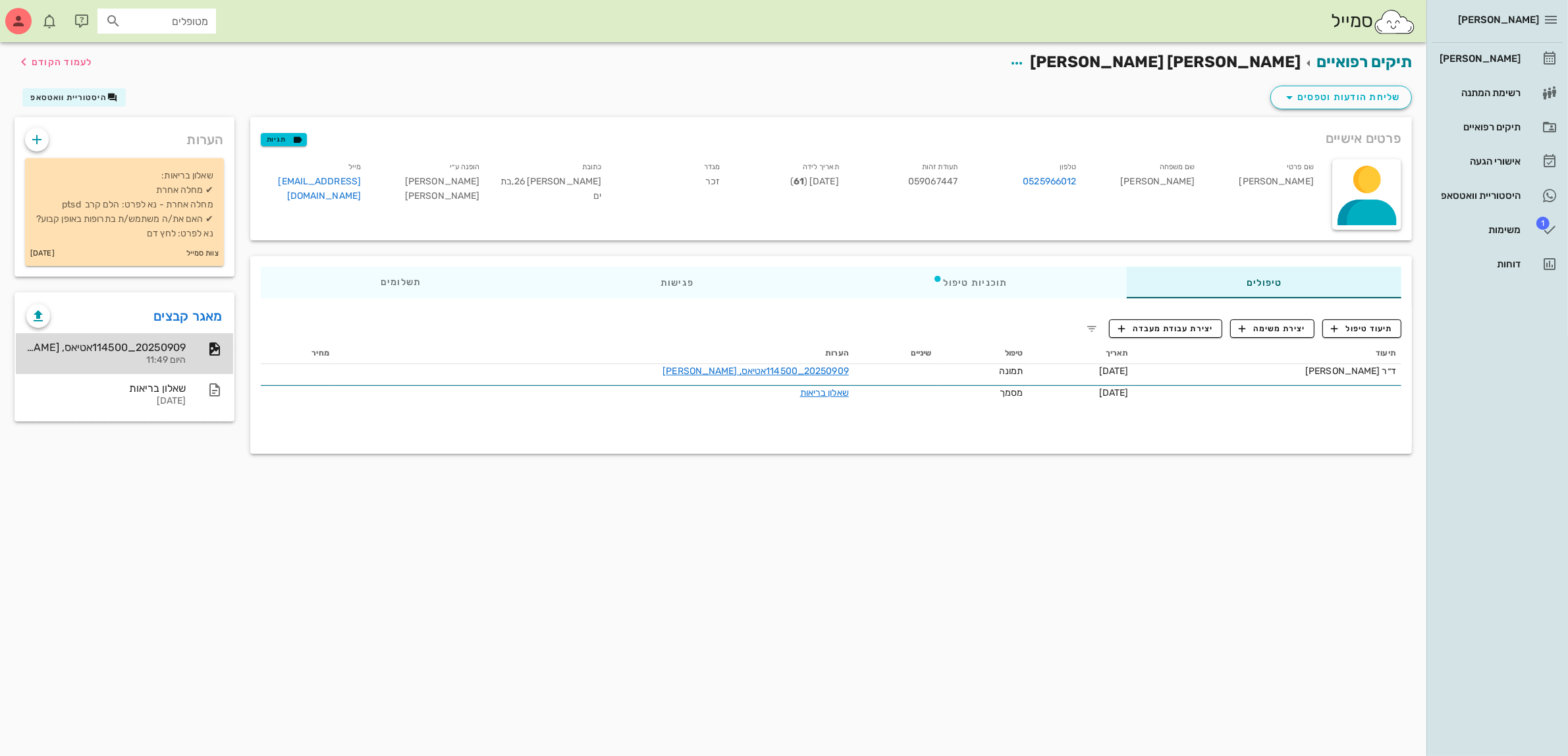
click at [138, 354] on div "20250909_114500אטיאס, [PERSON_NAME]" at bounding box center [106, 347] width 160 height 13
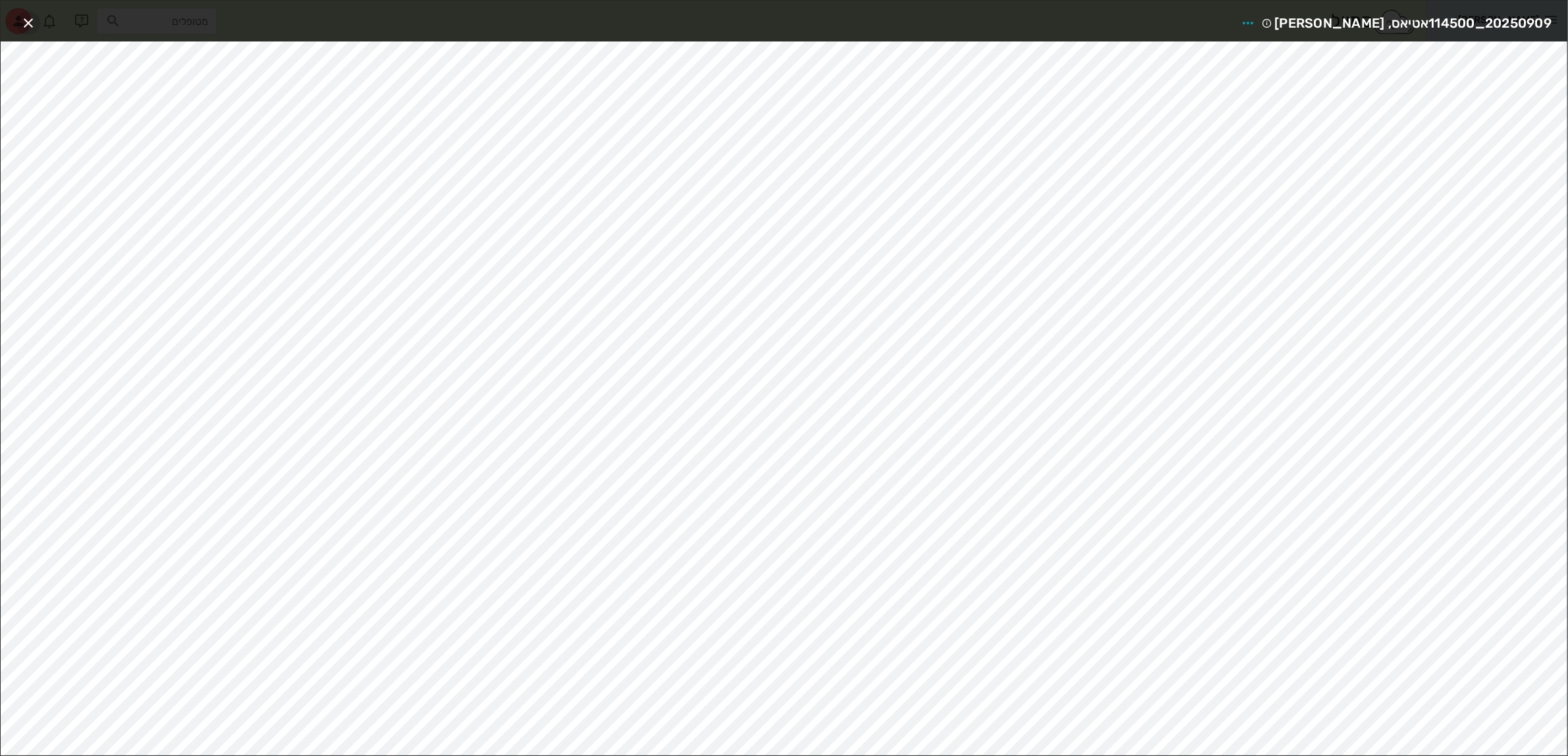
click at [30, 13] on button "button" at bounding box center [28, 23] width 24 height 24
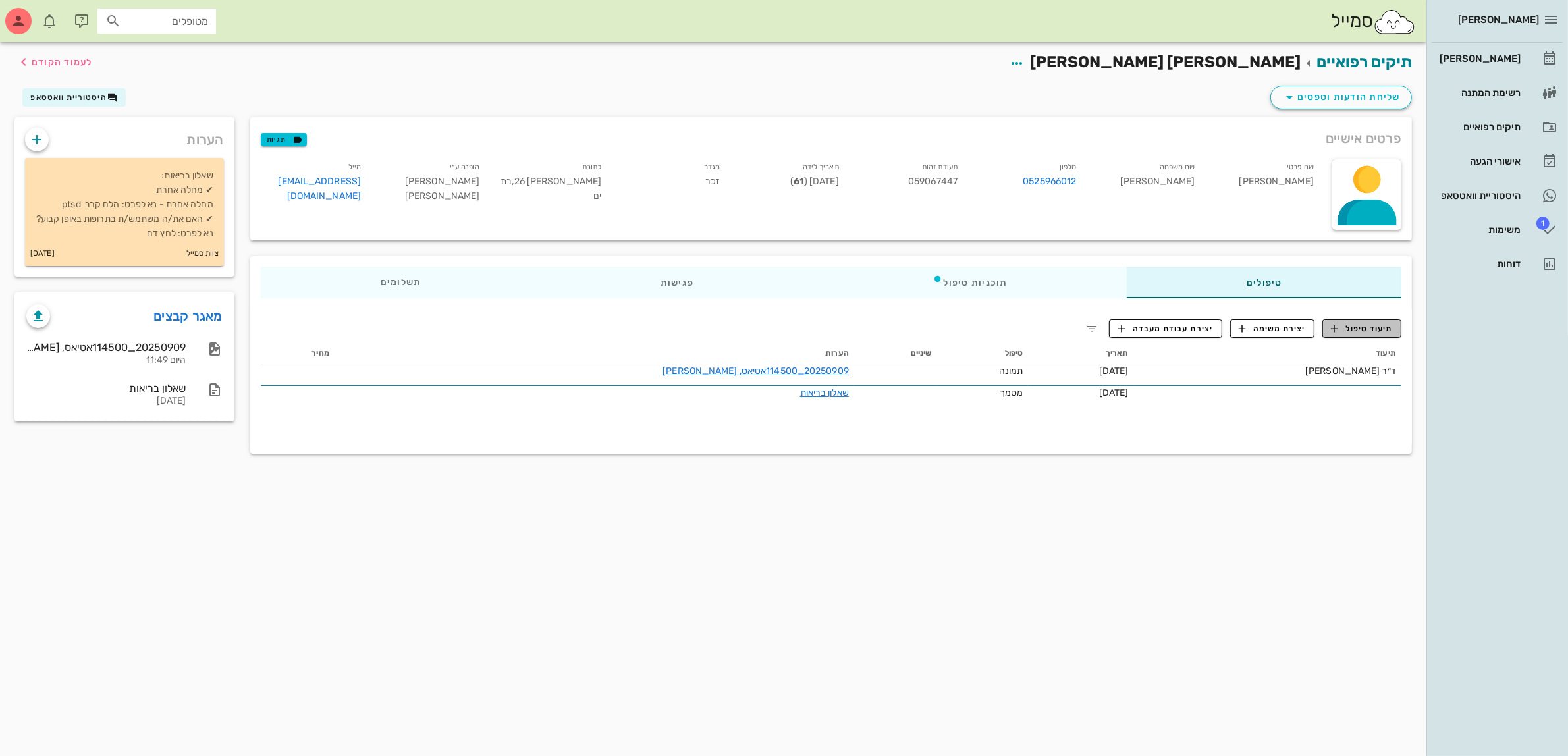
click at [1367, 326] on span "תיעוד טיפול" at bounding box center [1362, 329] width 62 height 12
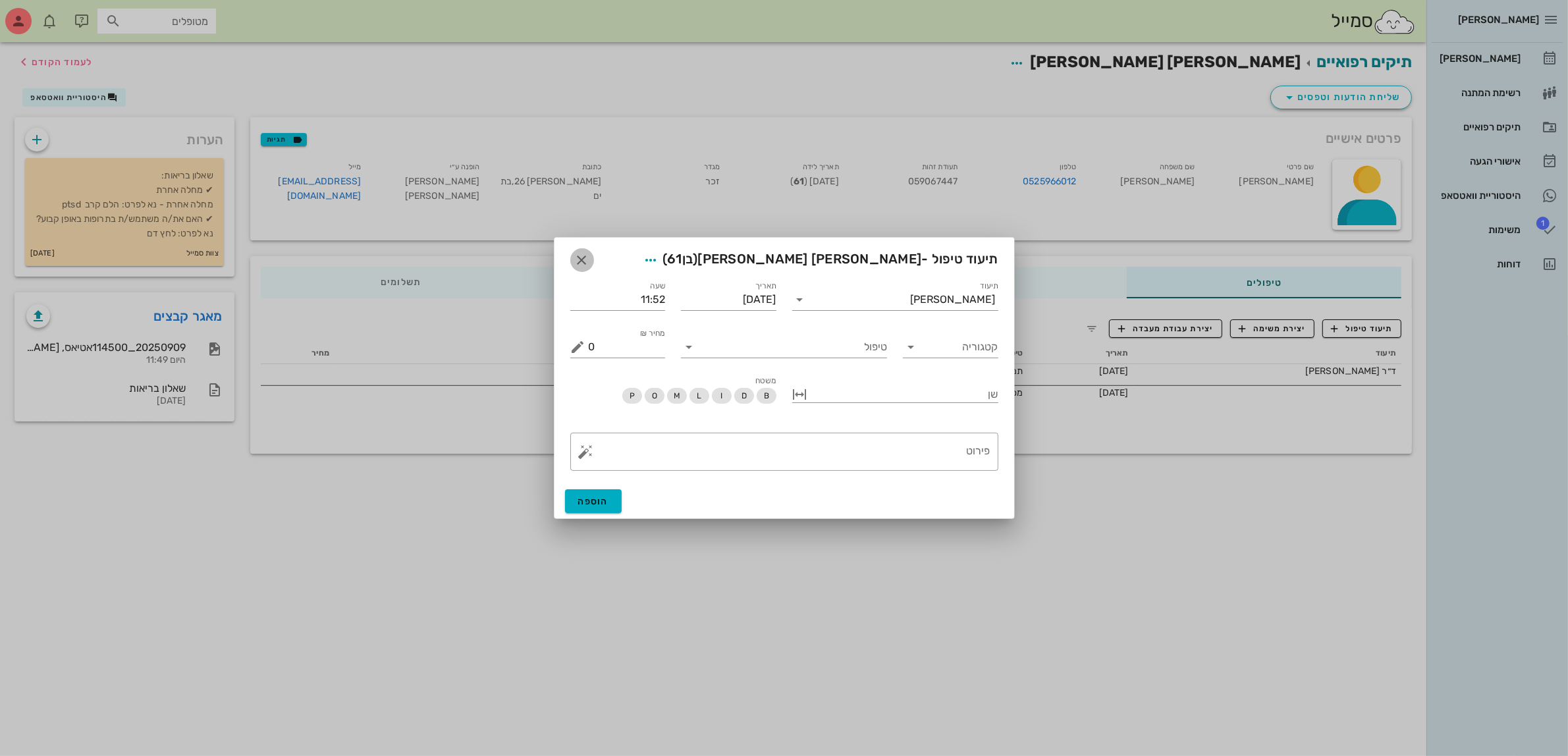
click at [572, 252] on span "button" at bounding box center [582, 260] width 24 height 15
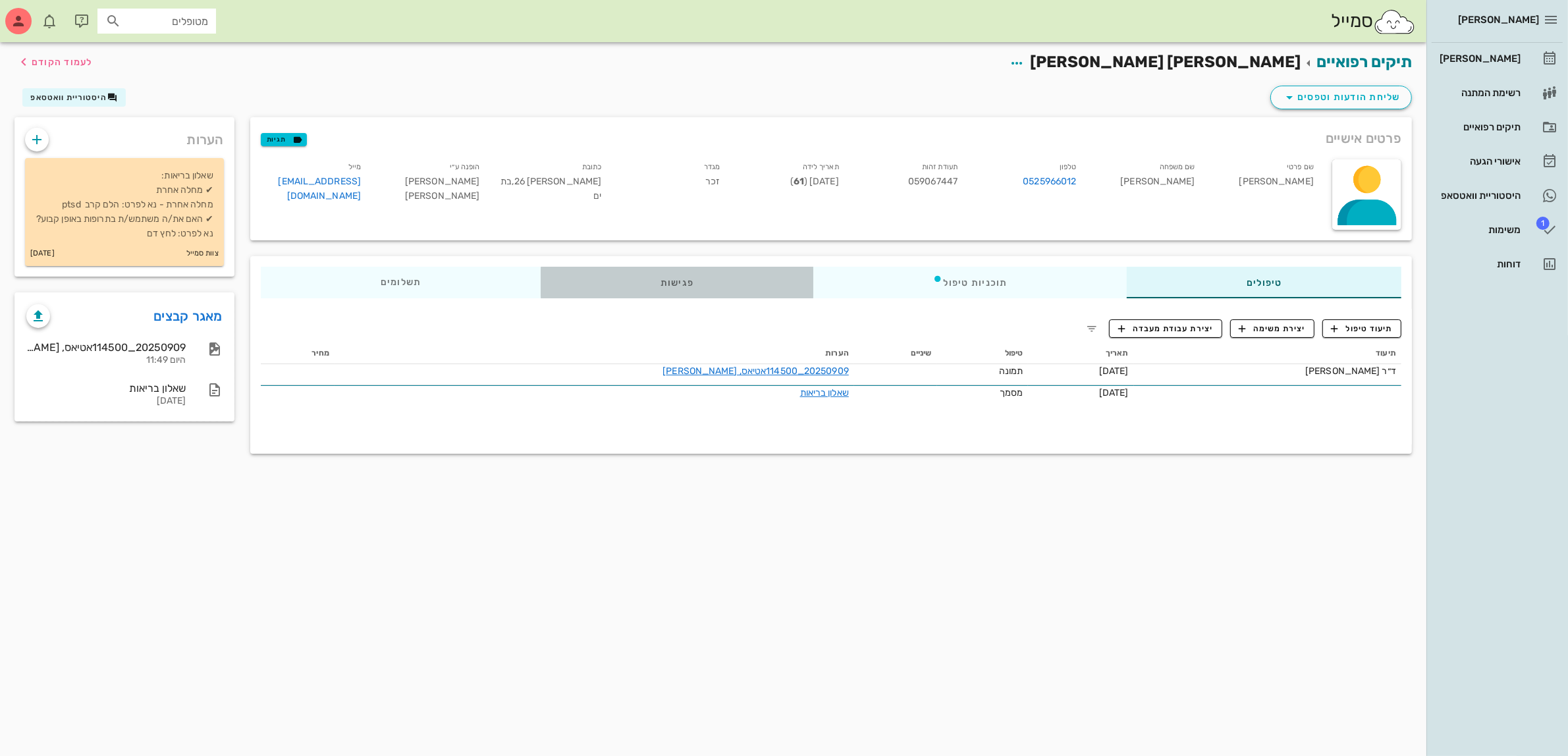
click at [666, 282] on div "פגישות" at bounding box center [677, 282] width 273 height 32
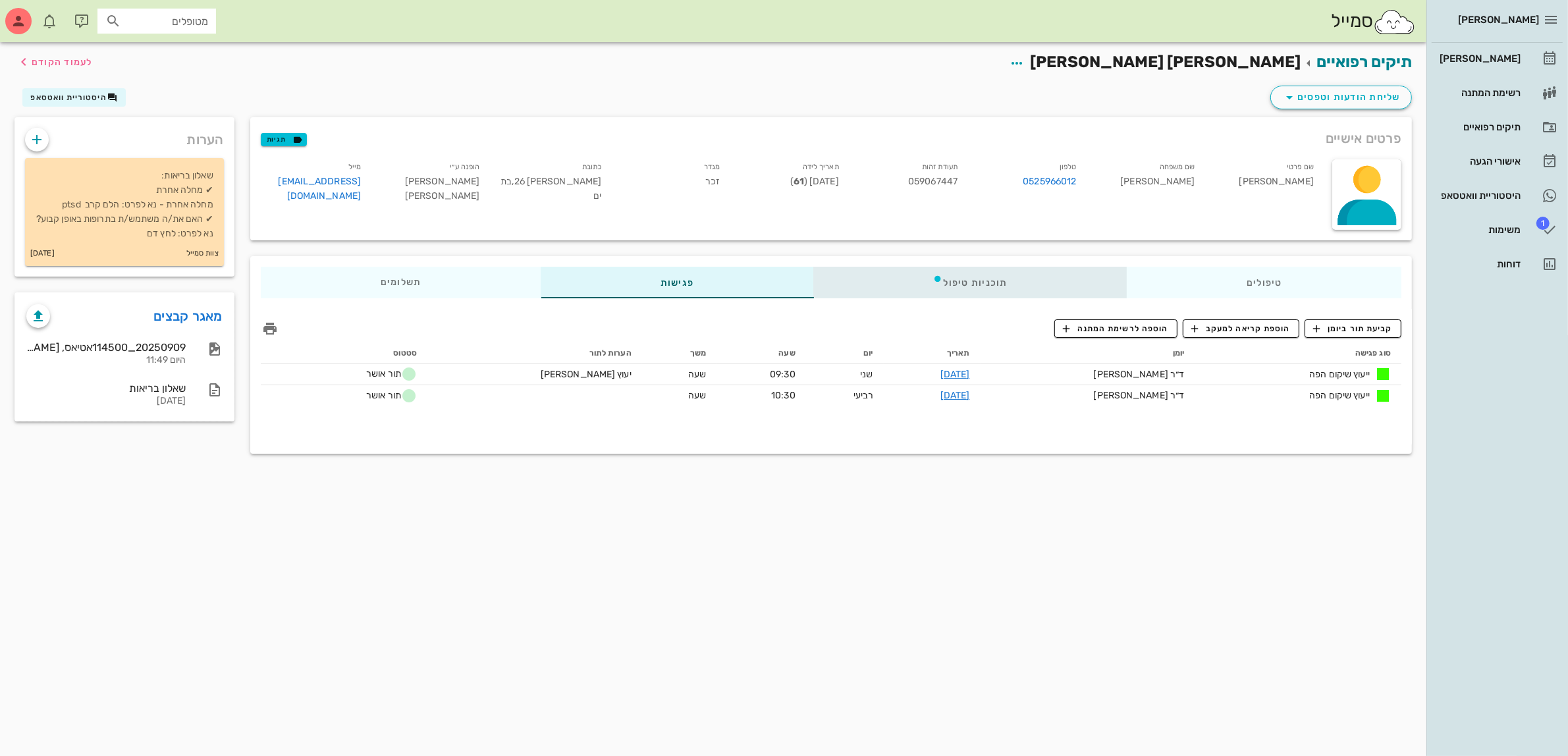
click at [975, 282] on div "תוכניות טיפול" at bounding box center [969, 282] width 314 height 32
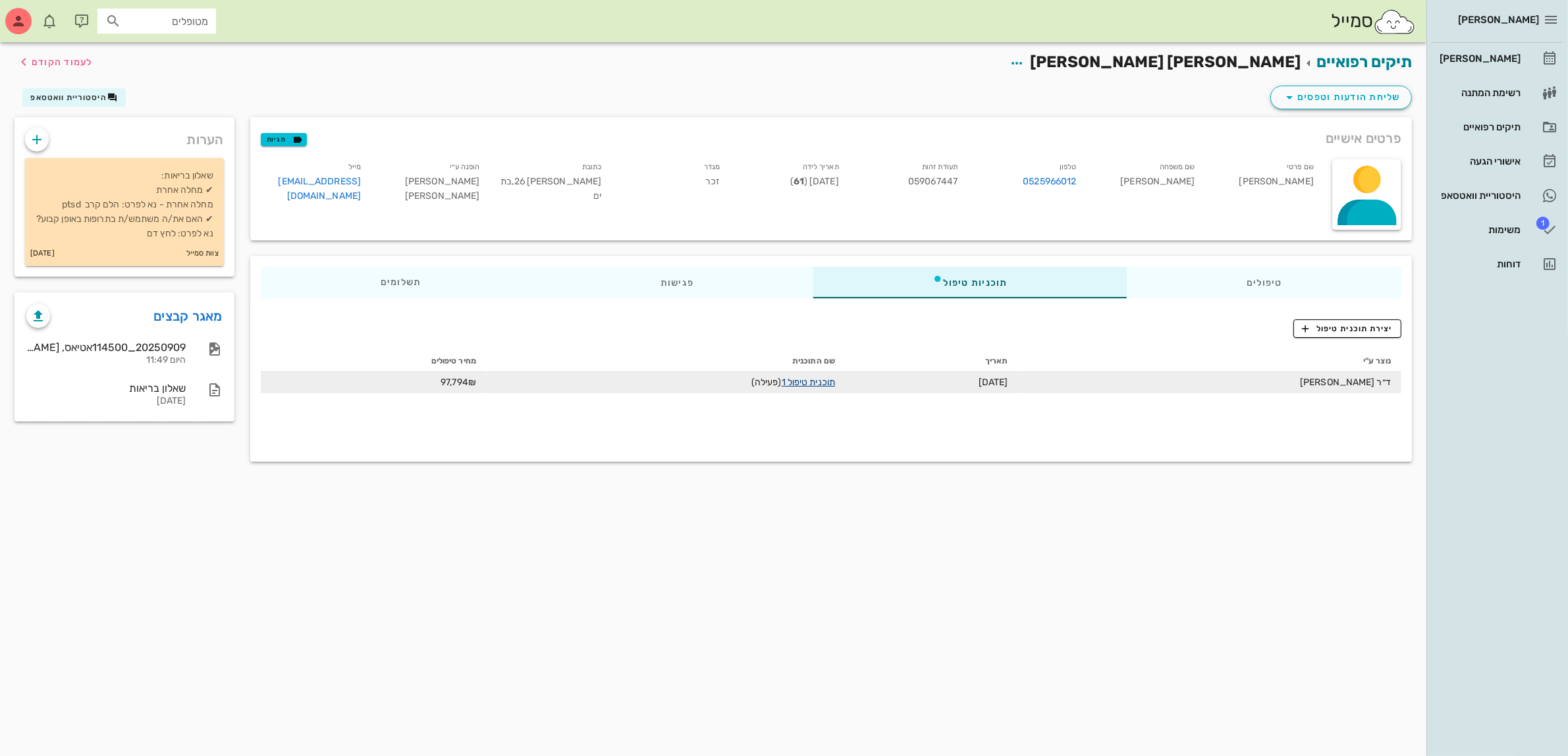
click at [809, 377] on link "תוכנית טיפול 1" at bounding box center [808, 383] width 53 height 12
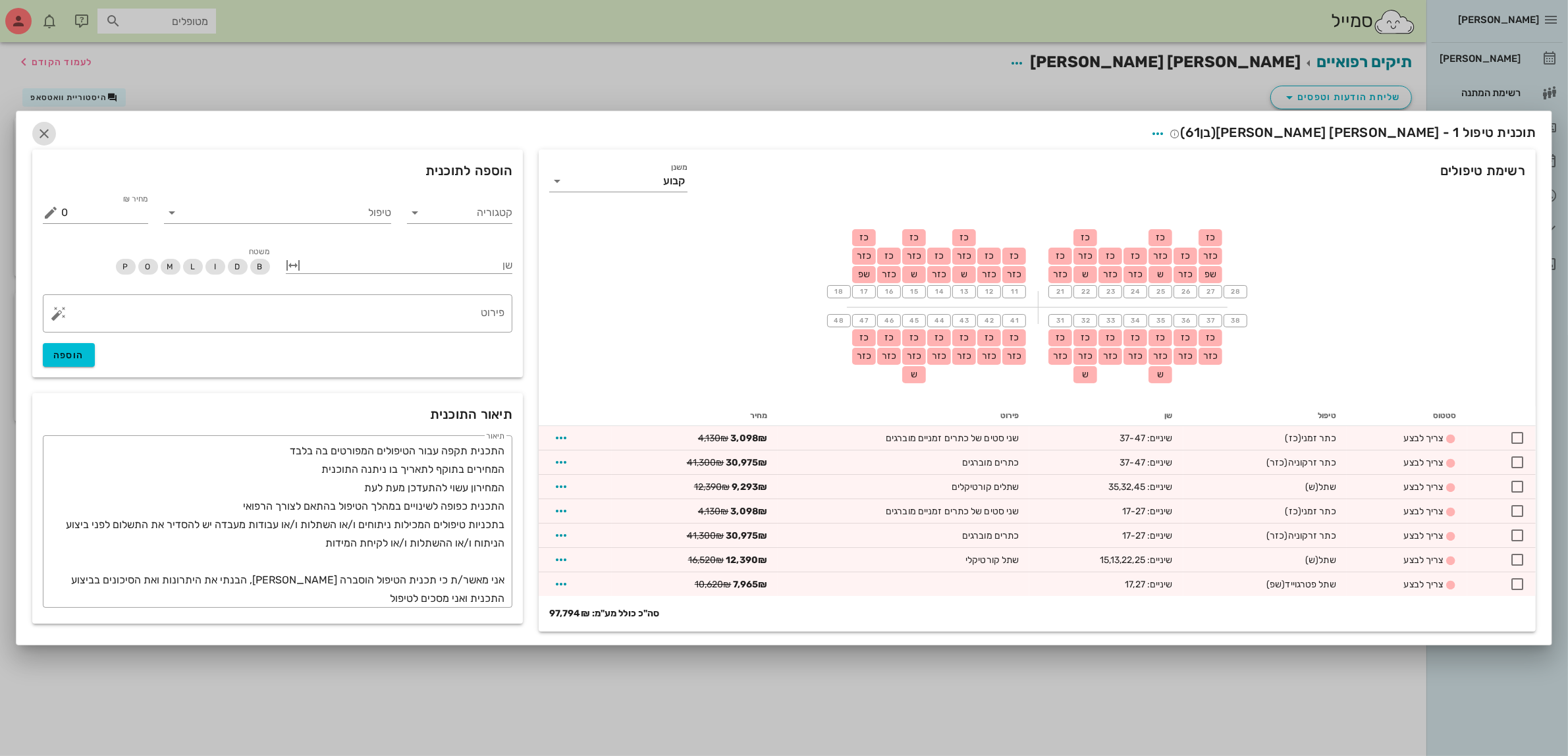
click at [43, 133] on icon "button" at bounding box center [44, 134] width 15 height 15
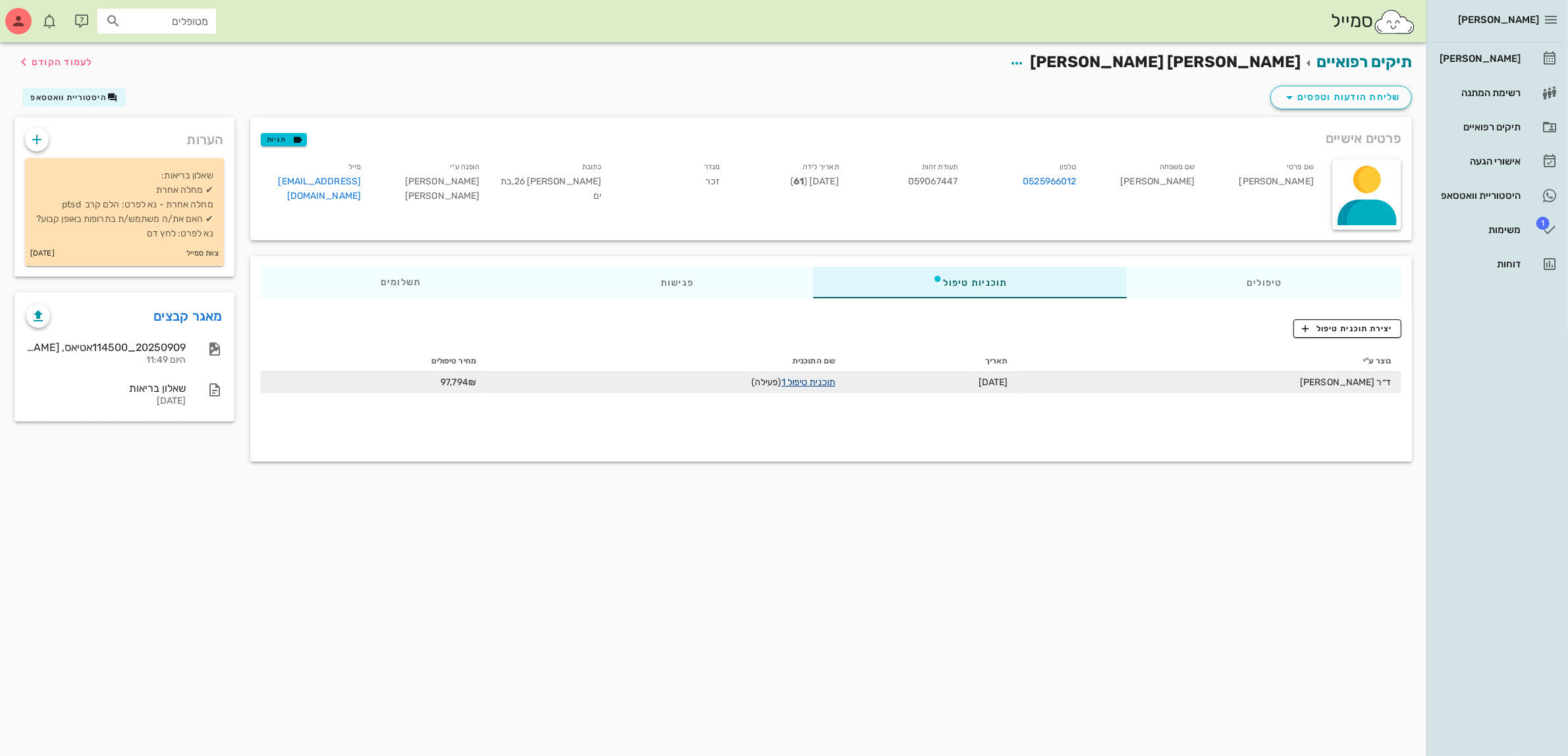
click at [791, 380] on link "תוכנית טיפול 1" at bounding box center [808, 383] width 53 height 12
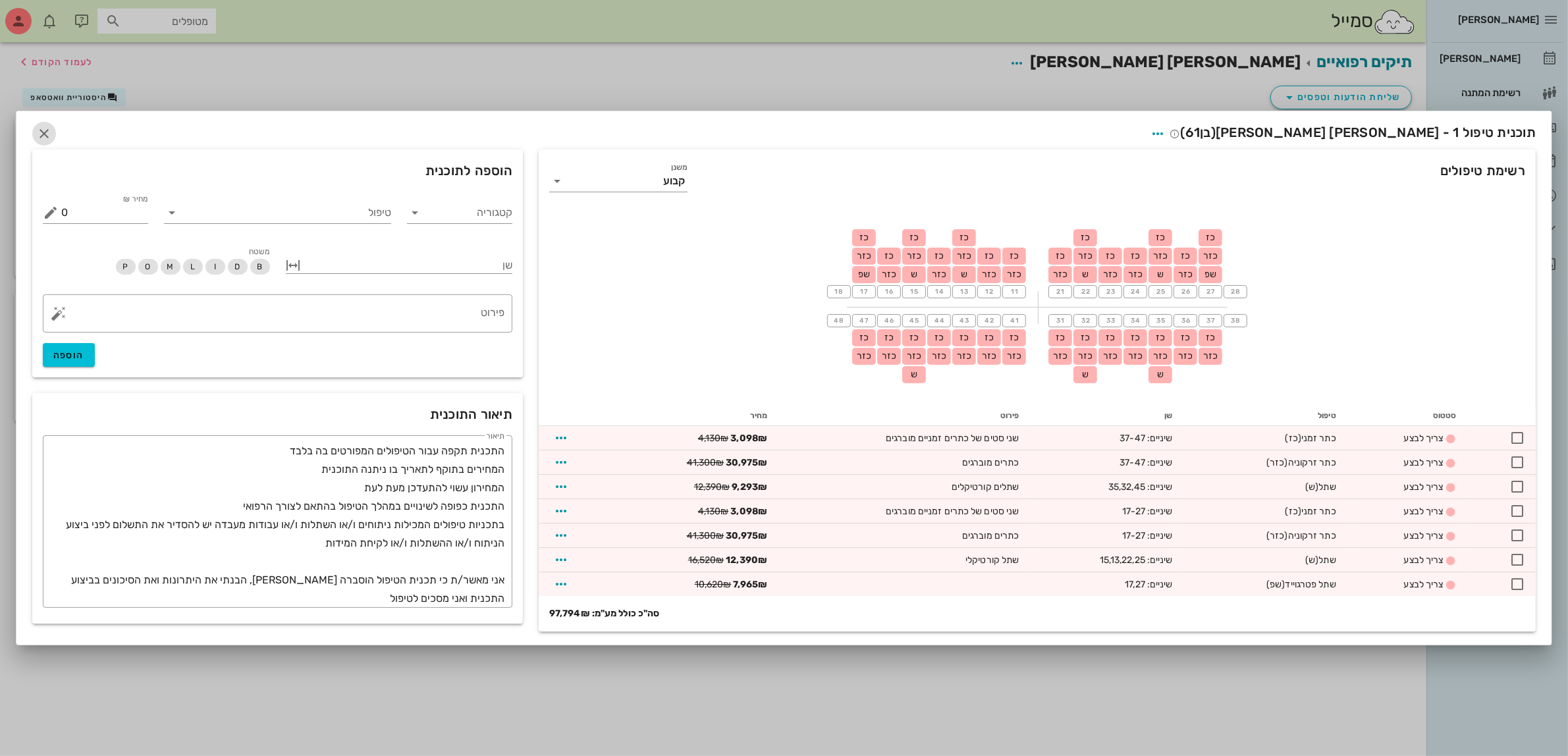
click at [43, 131] on icon "button" at bounding box center [44, 134] width 15 height 15
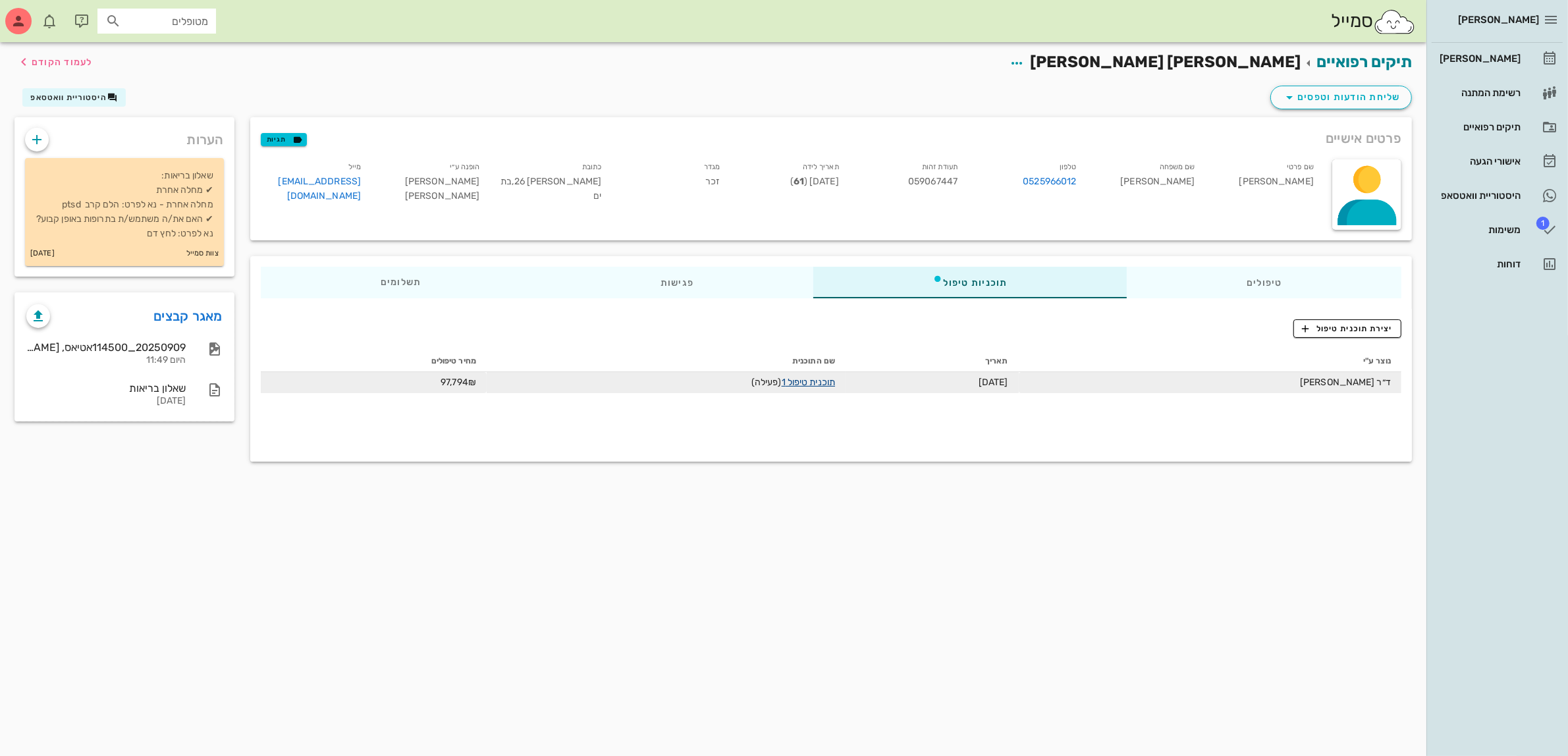
click at [808, 379] on link "תוכנית טיפול 1" at bounding box center [808, 383] width 53 height 12
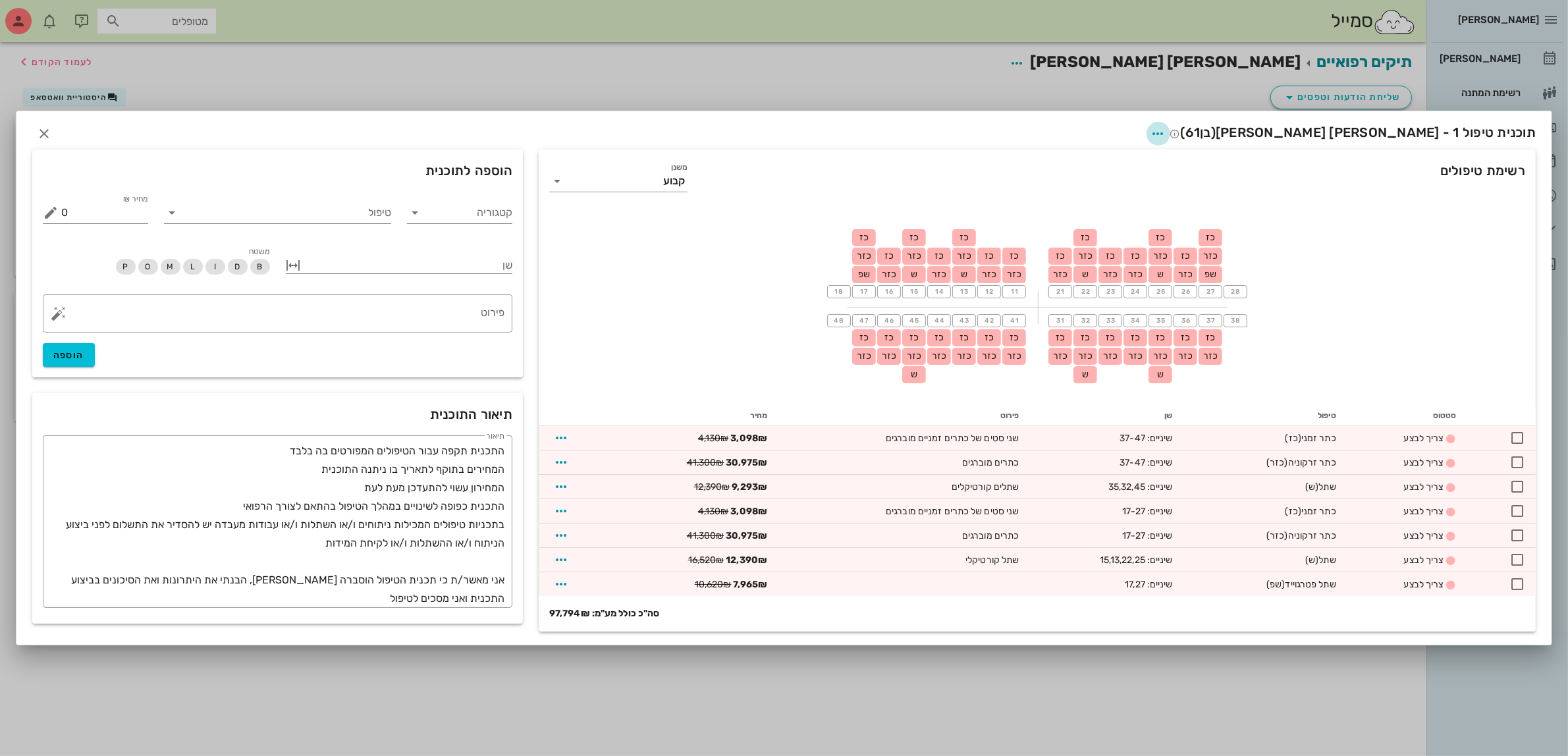
click at [1166, 135] on icon "button" at bounding box center [1158, 134] width 15 height 15
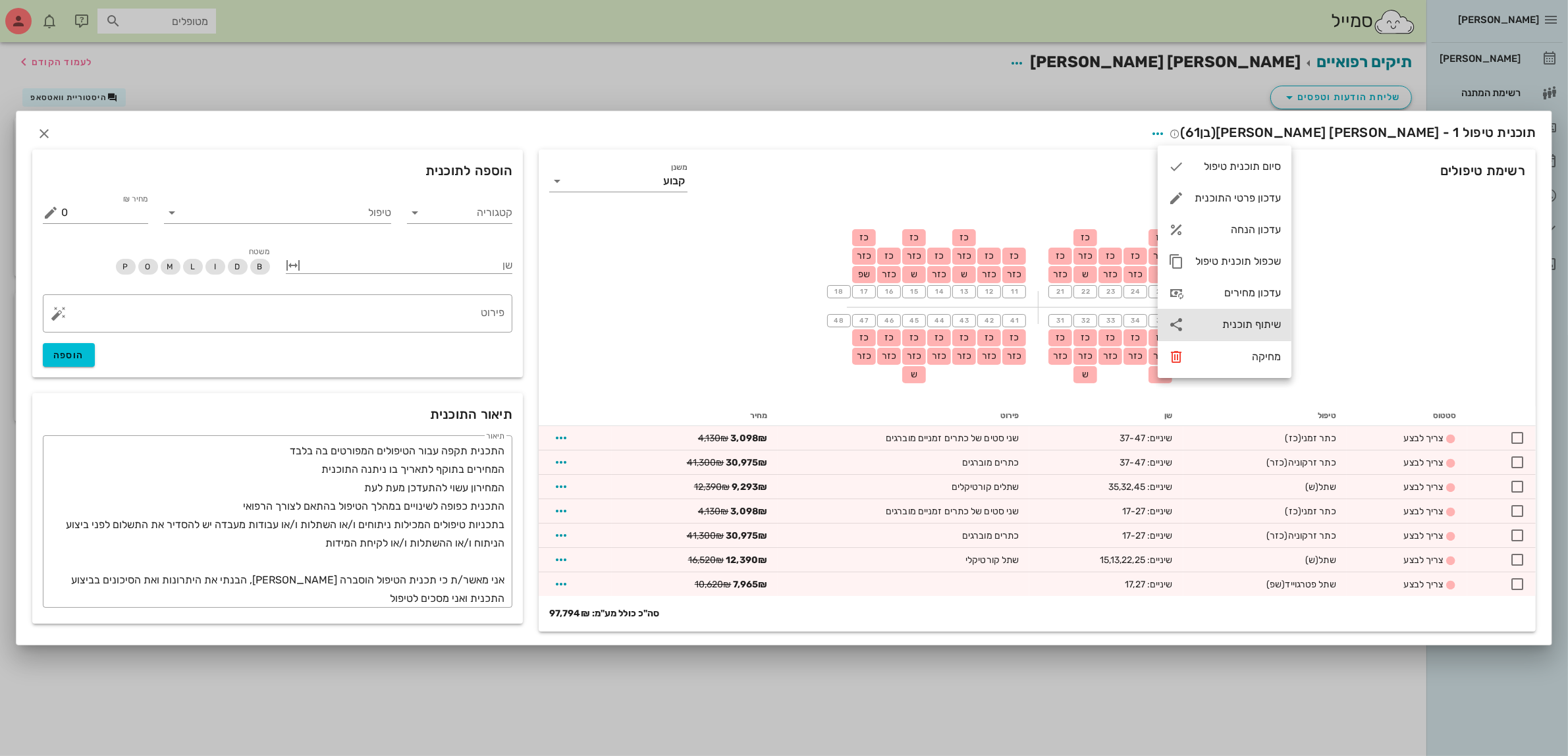
click at [1231, 321] on div "שיתוף תוכנית" at bounding box center [1238, 324] width 87 height 13
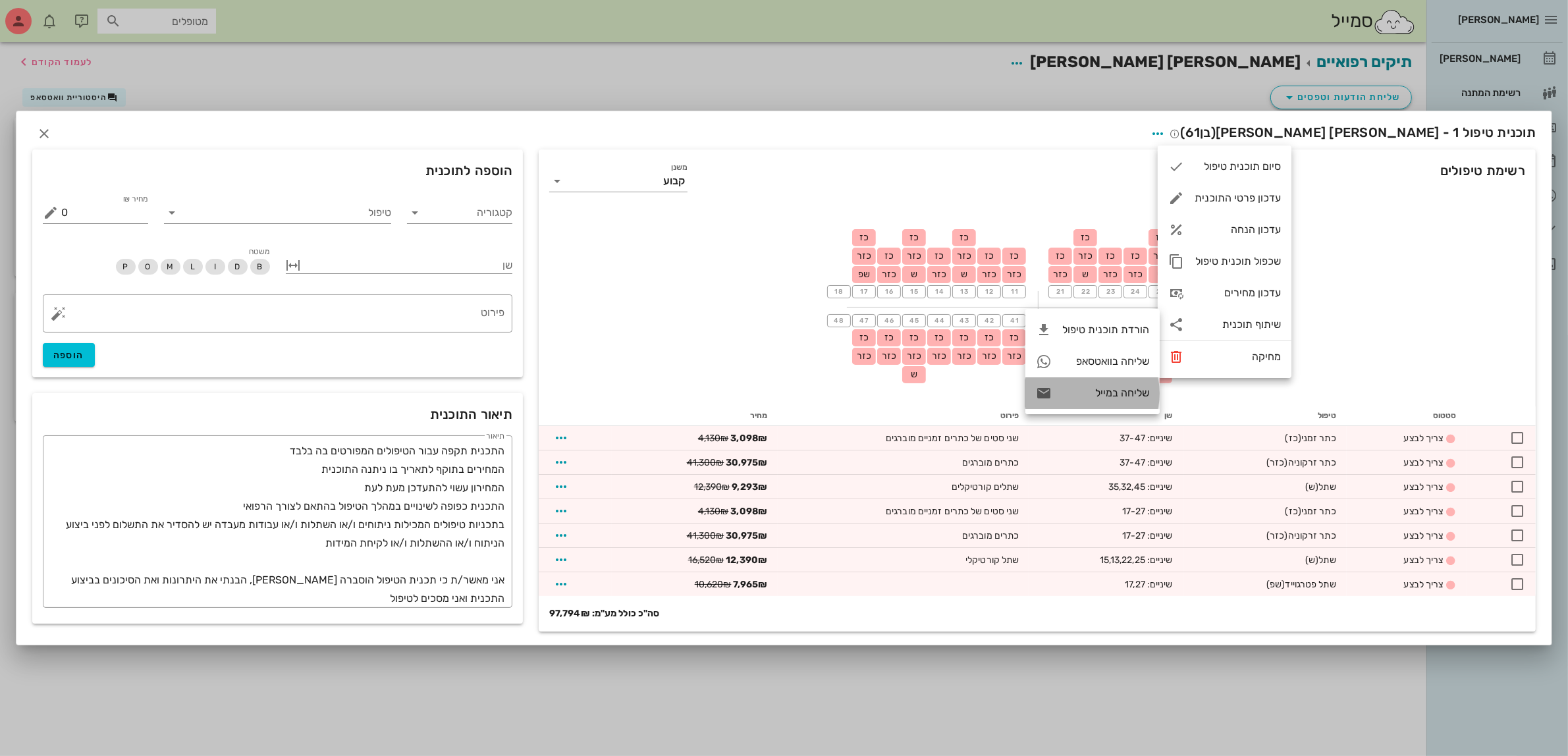
click at [1131, 391] on div "שליחה במייל" at bounding box center [1106, 392] width 87 height 13
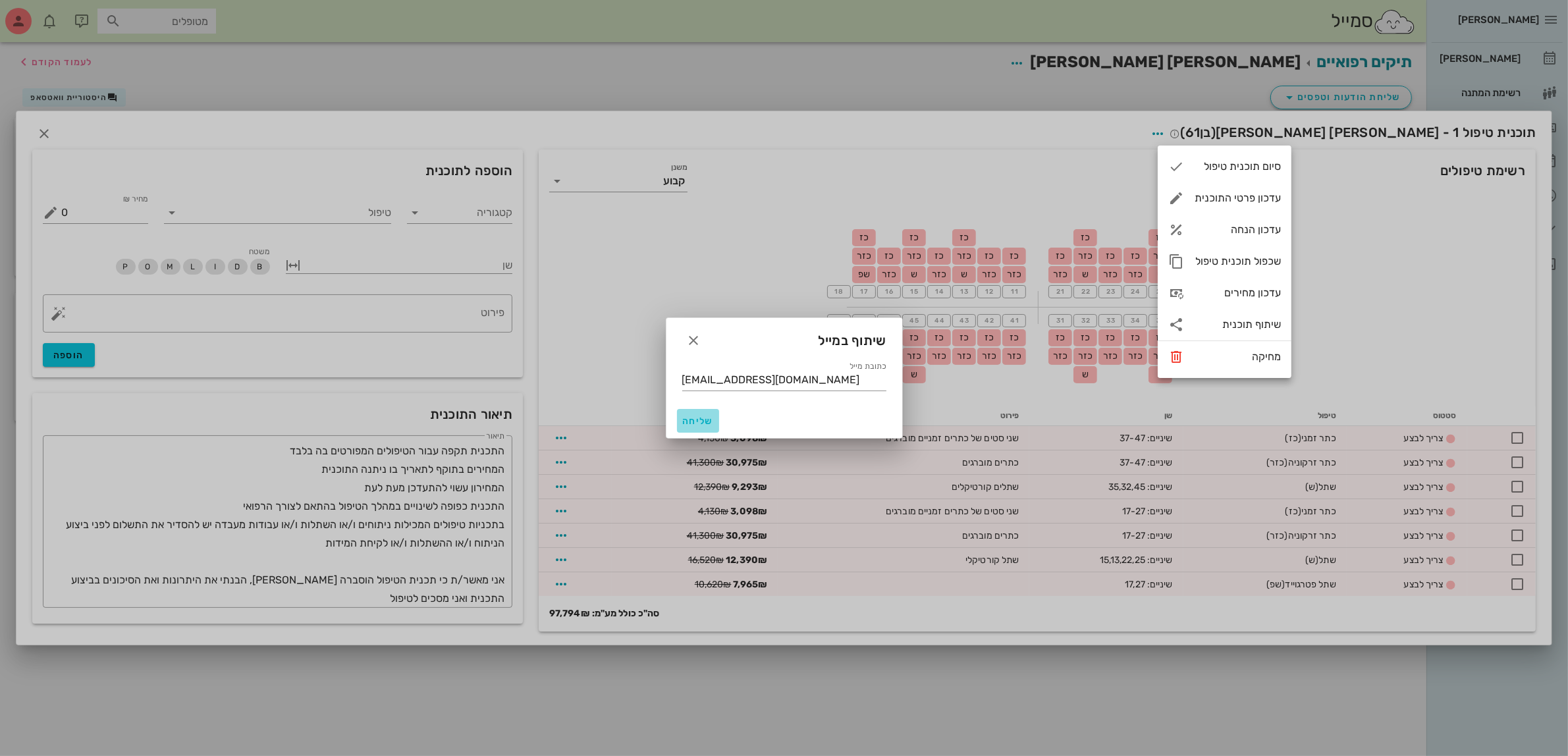
click at [686, 421] on span "שליחה" at bounding box center [698, 421] width 32 height 12
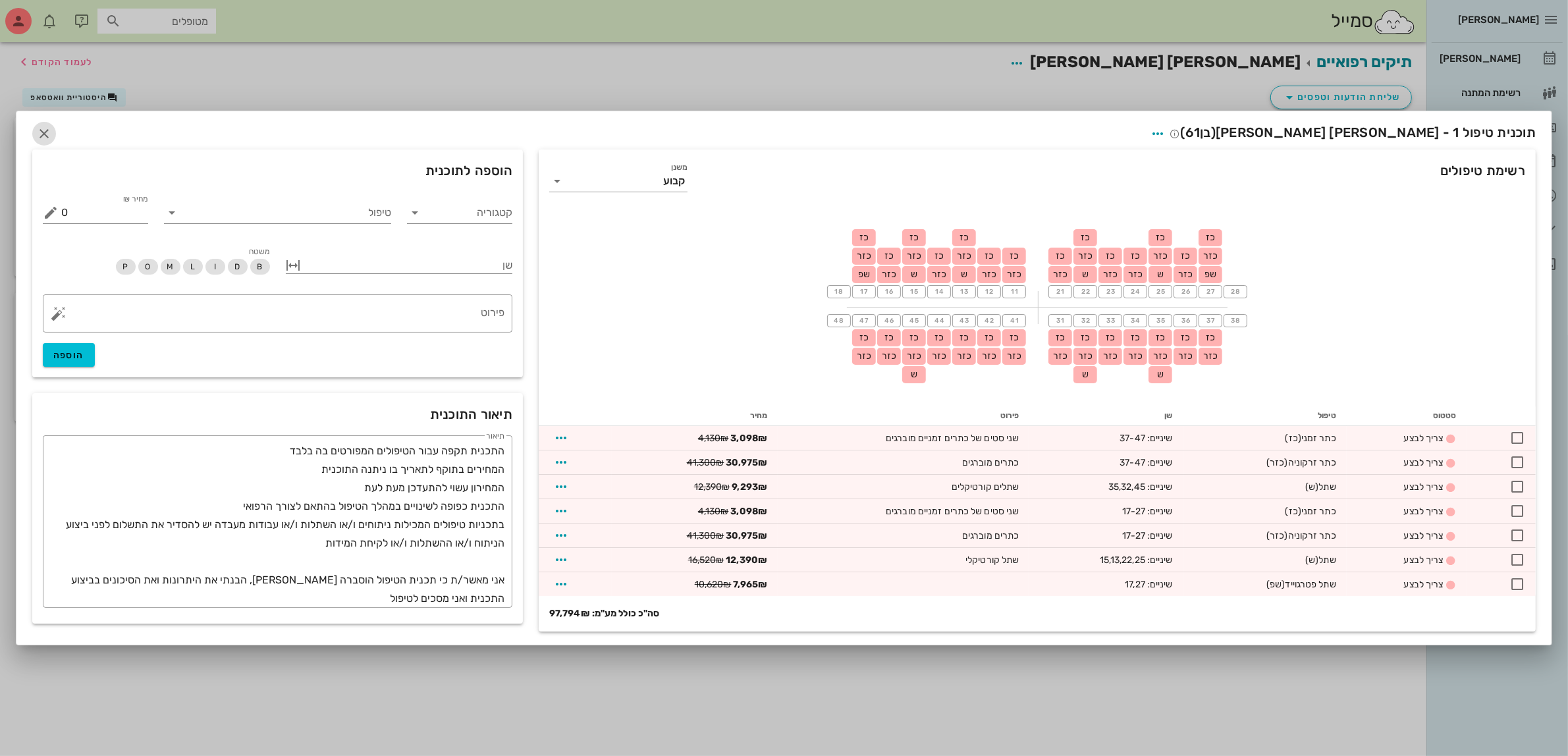
click at [48, 131] on icon "button" at bounding box center [44, 134] width 15 height 15
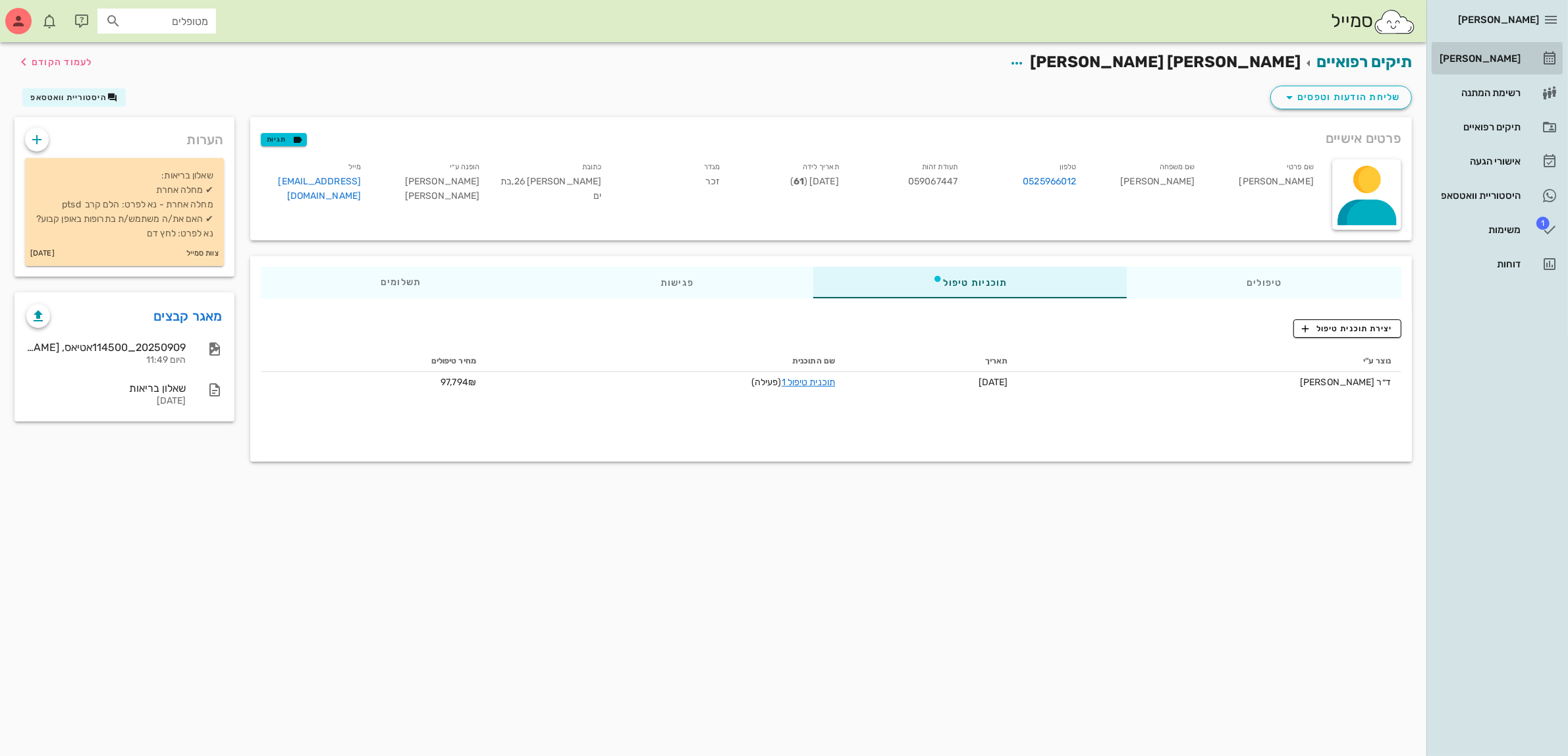
click at [1493, 51] on div "[PERSON_NAME]" at bounding box center [1479, 59] width 84 height 21
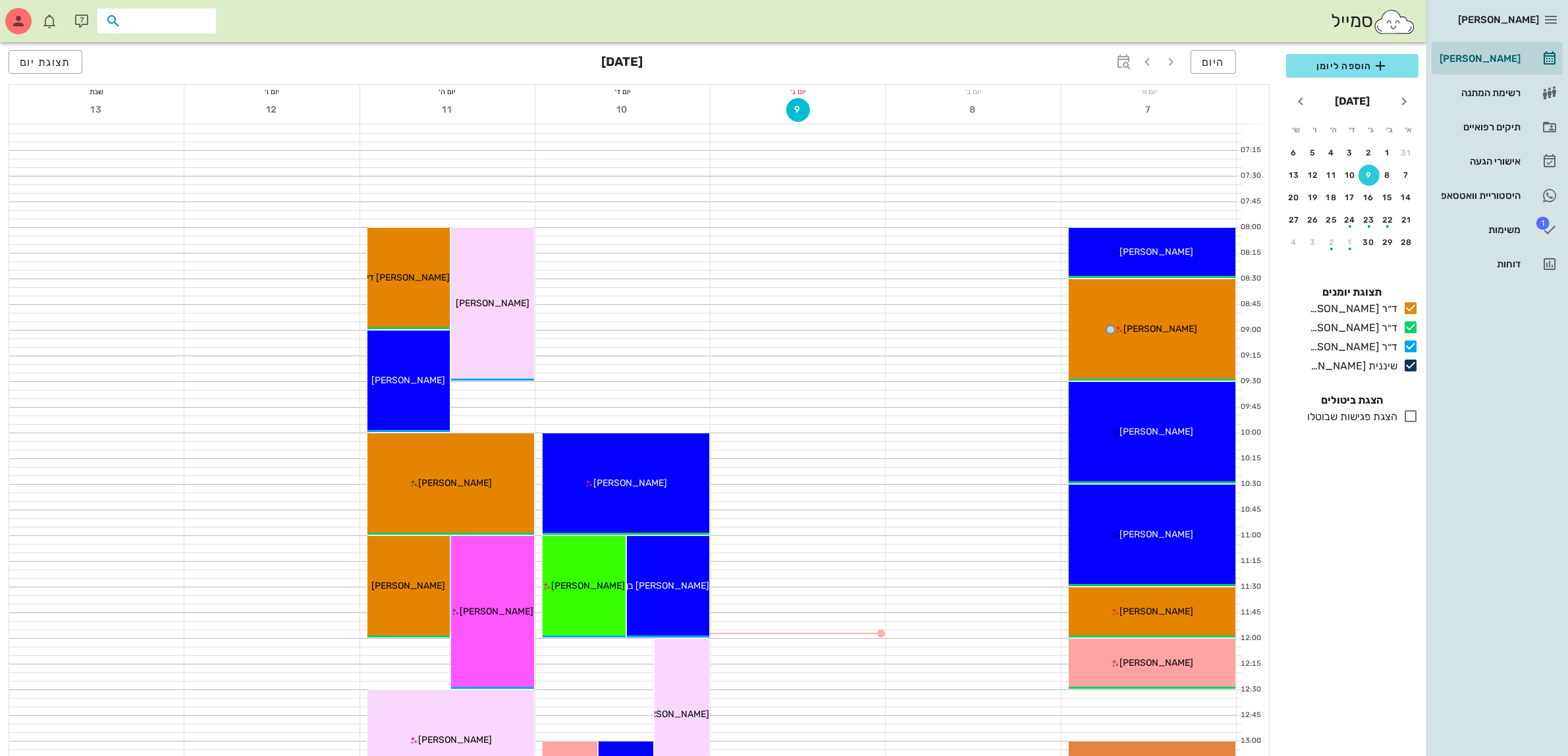
click at [195, 22] on input "text" at bounding box center [166, 21] width 85 height 17
type input "[PERSON_NAME]"
click at [166, 53] on div "[PERSON_NAME] [PERSON_NAME] 059067447" at bounding box center [133, 56] width 145 height 21
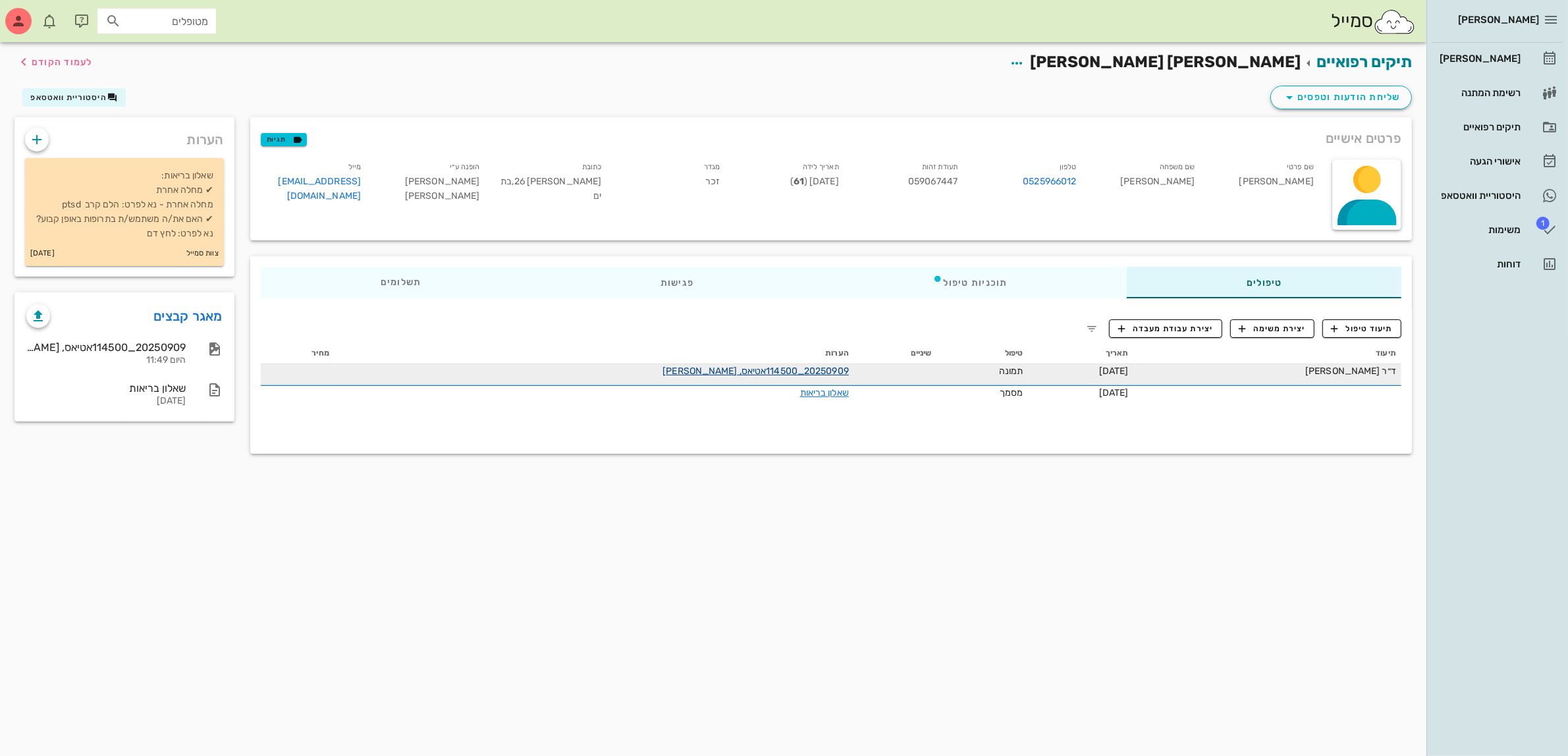
click at [739, 366] on link "20250909_114500אטיאס, [PERSON_NAME]" at bounding box center [756, 371] width 187 height 12
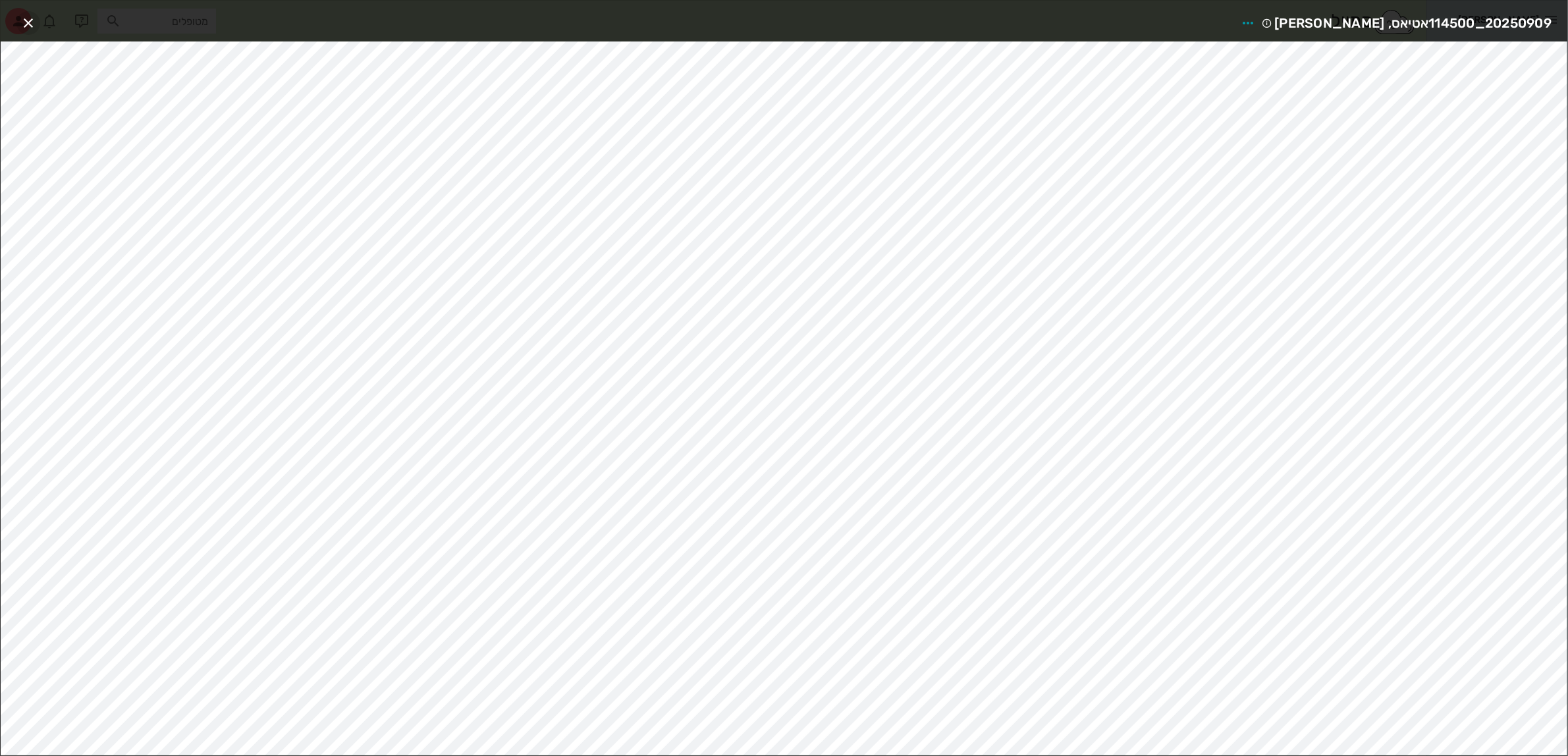
click at [21, 21] on icon "button" at bounding box center [28, 23] width 15 height 15
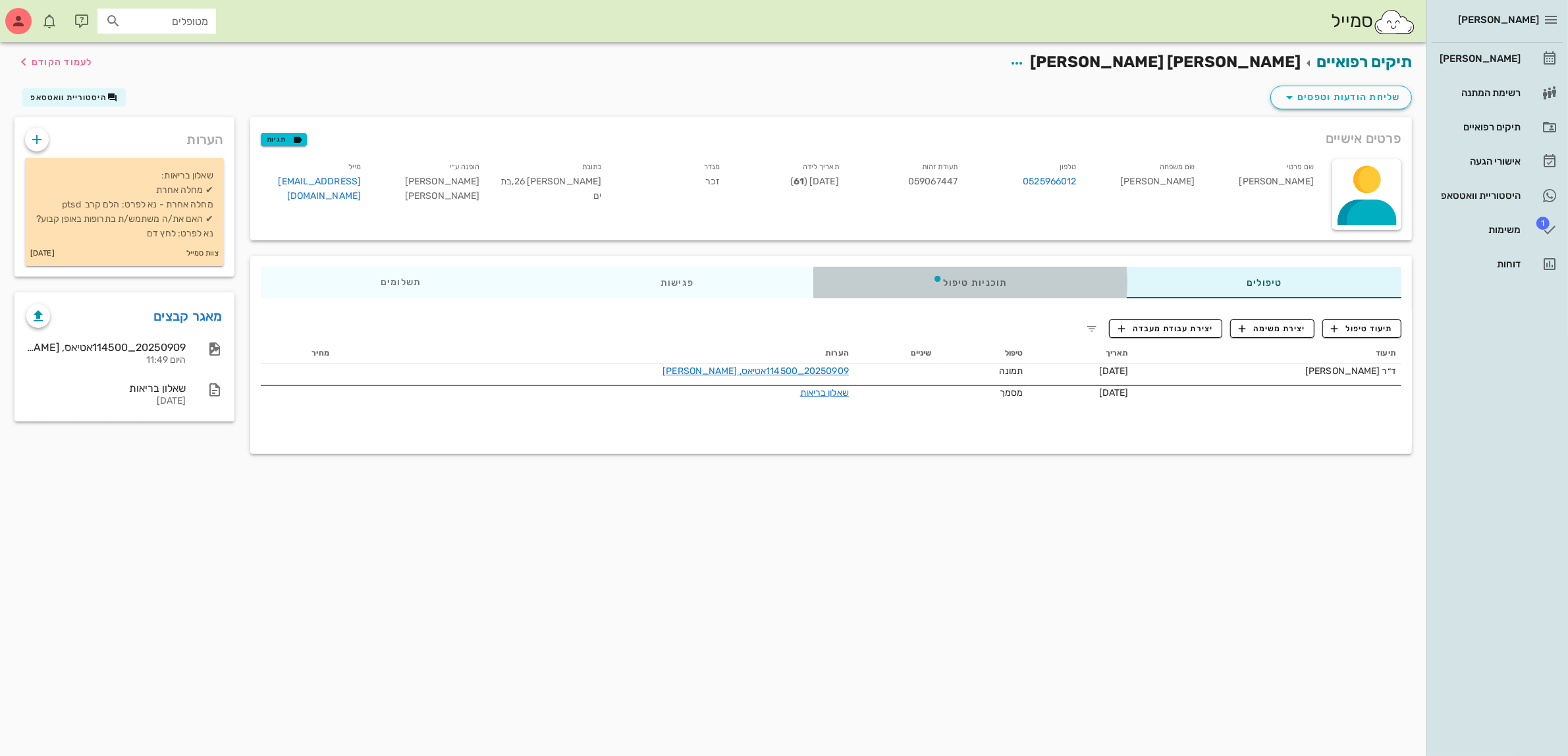
click at [976, 279] on div "תוכניות טיפול" at bounding box center [969, 282] width 314 height 32
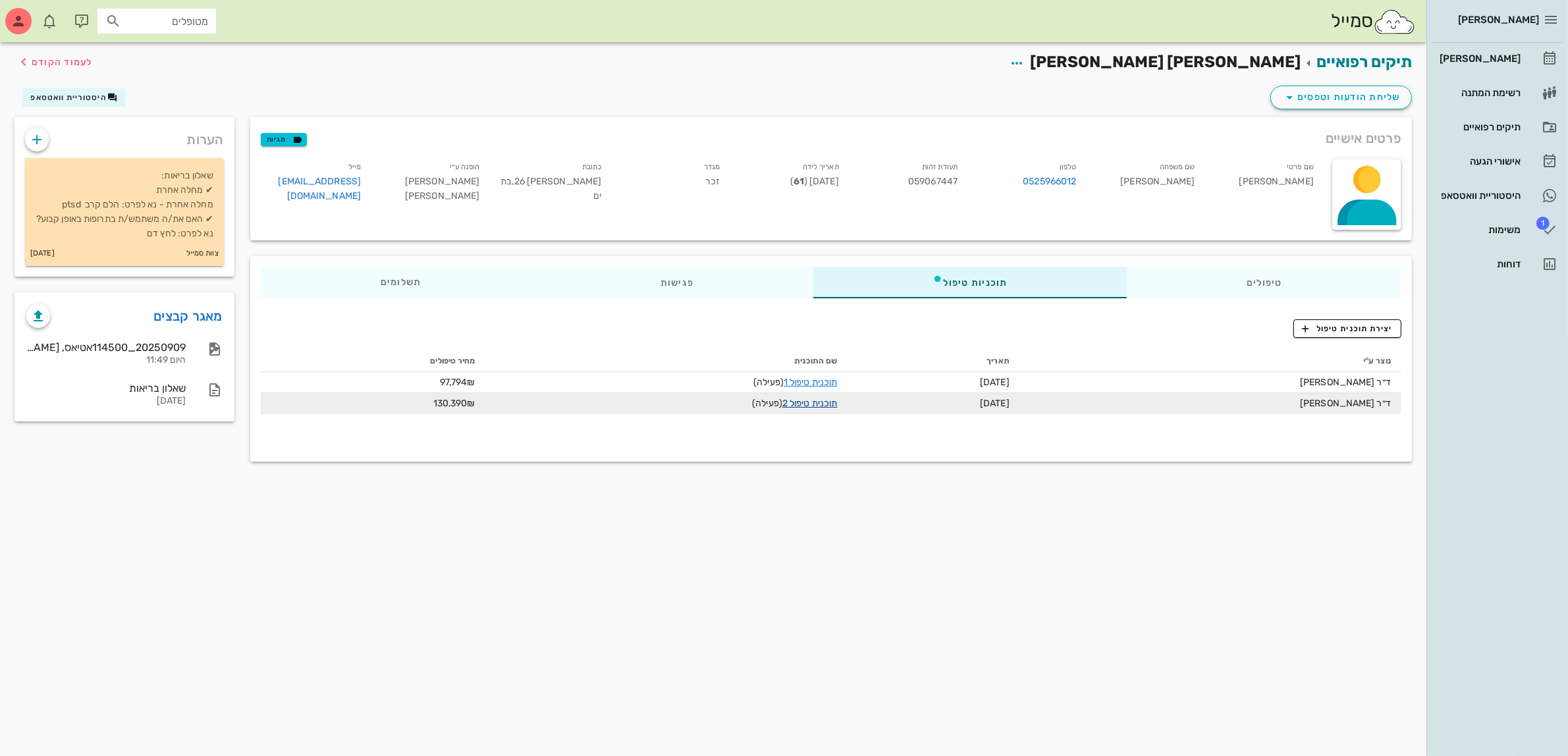
click at [805, 399] on link "תוכנית טיפול 2" at bounding box center [809, 404] width 55 height 12
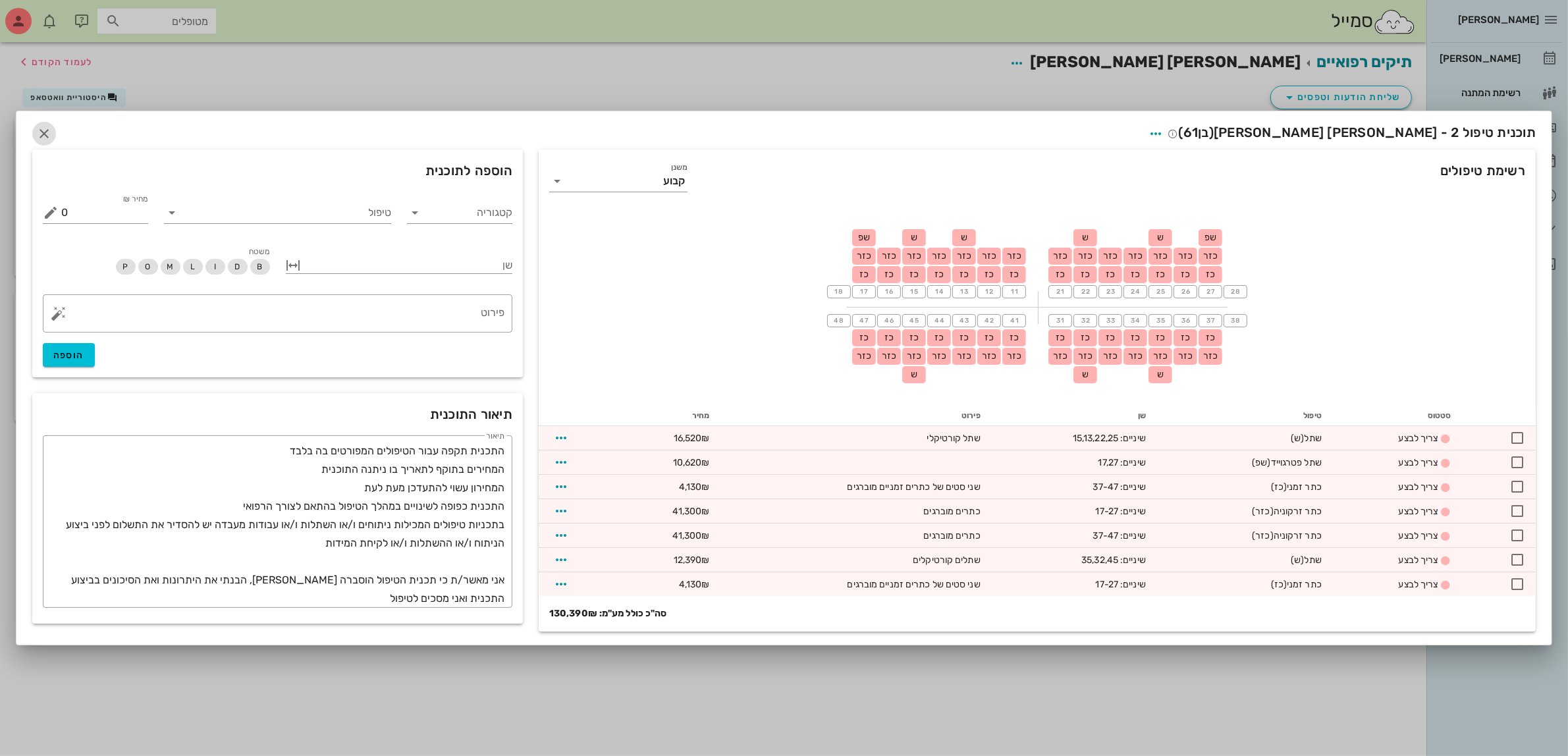
click at [47, 126] on icon "button" at bounding box center [44, 134] width 15 height 15
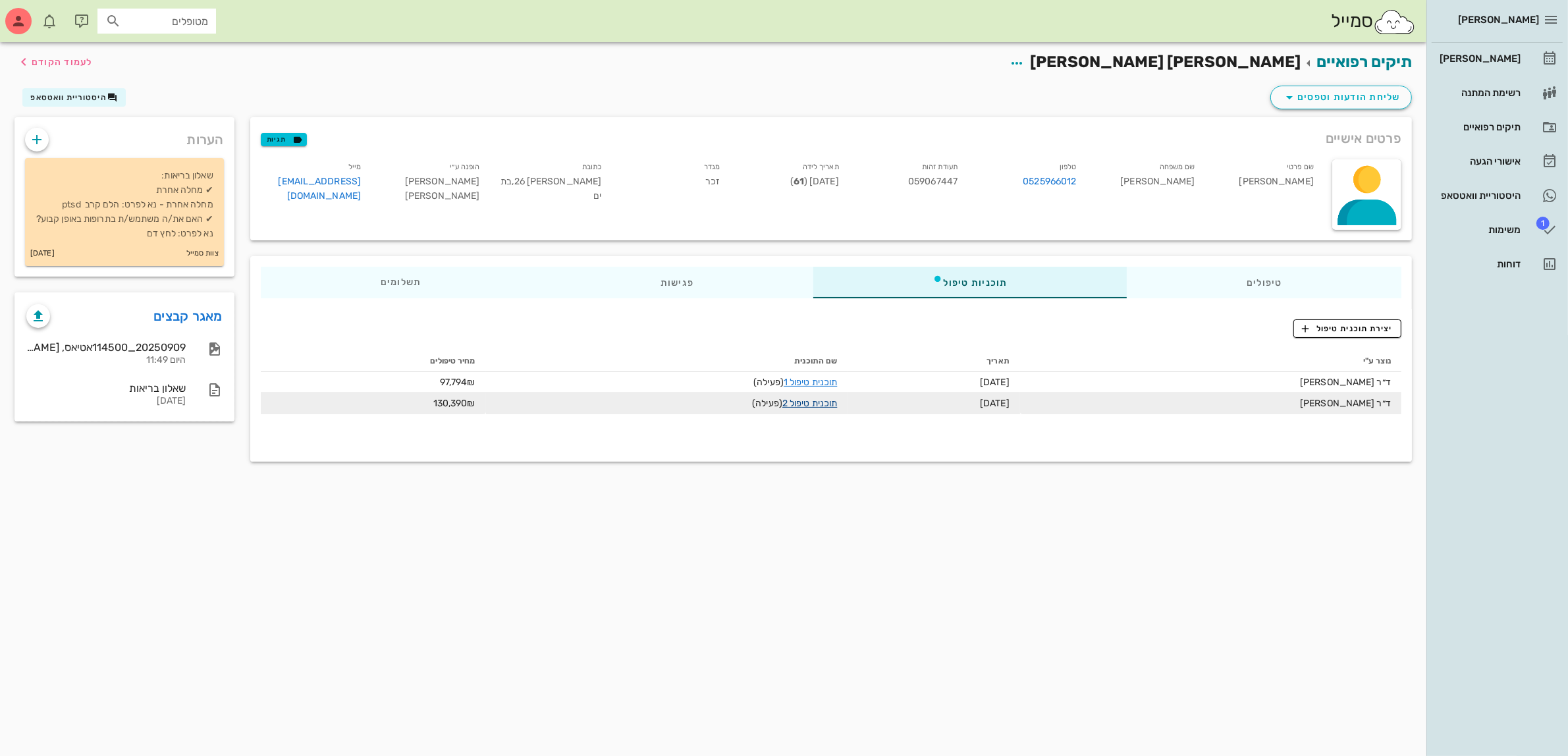
click at [792, 405] on link "תוכנית טיפול 2" at bounding box center [809, 404] width 55 height 12
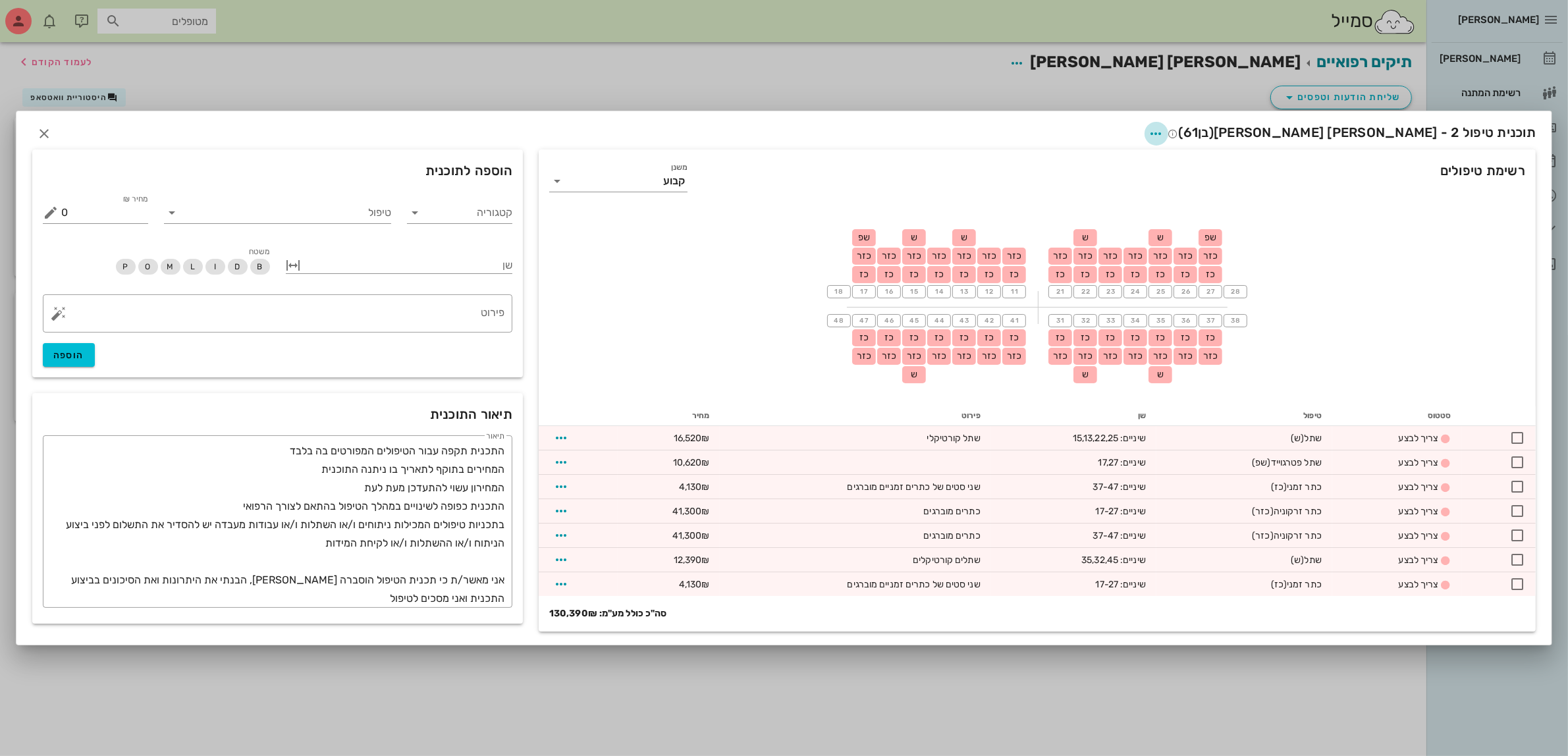
click at [1164, 130] on icon "button" at bounding box center [1157, 134] width 15 height 15
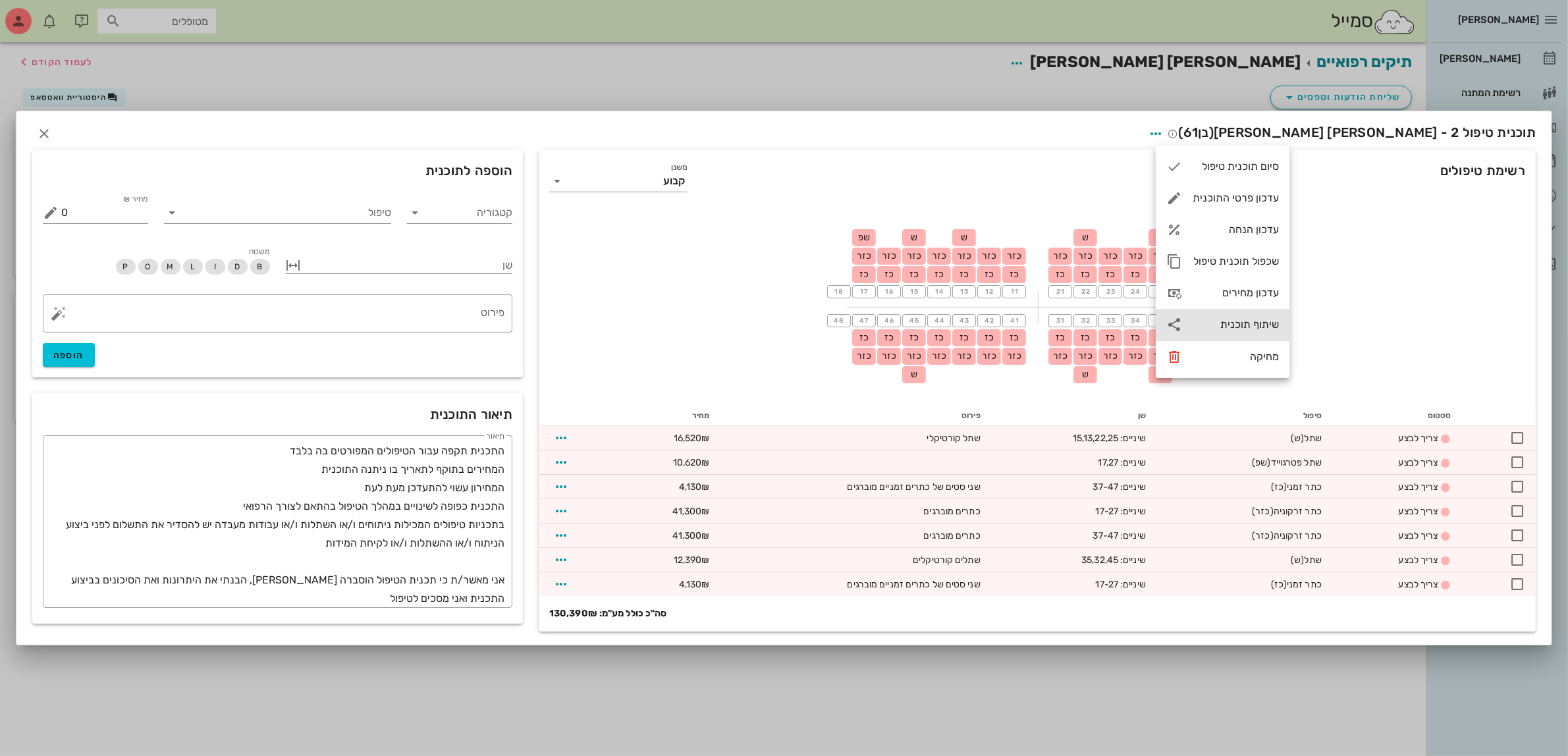
click at [1217, 316] on div "שיתוף תוכנית" at bounding box center [1222, 324] width 134 height 32
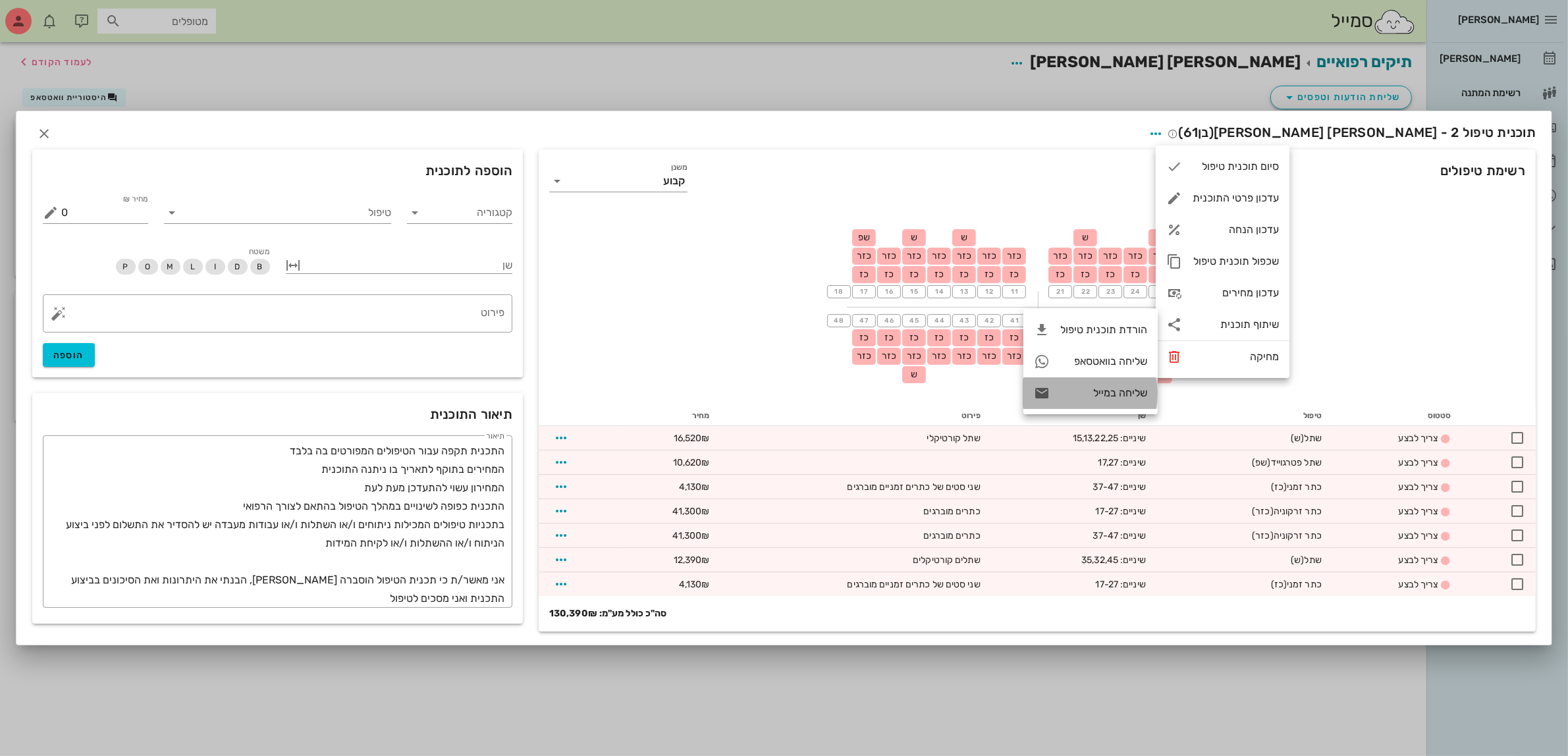
click at [1108, 395] on div "שליחה במייל" at bounding box center [1104, 392] width 87 height 13
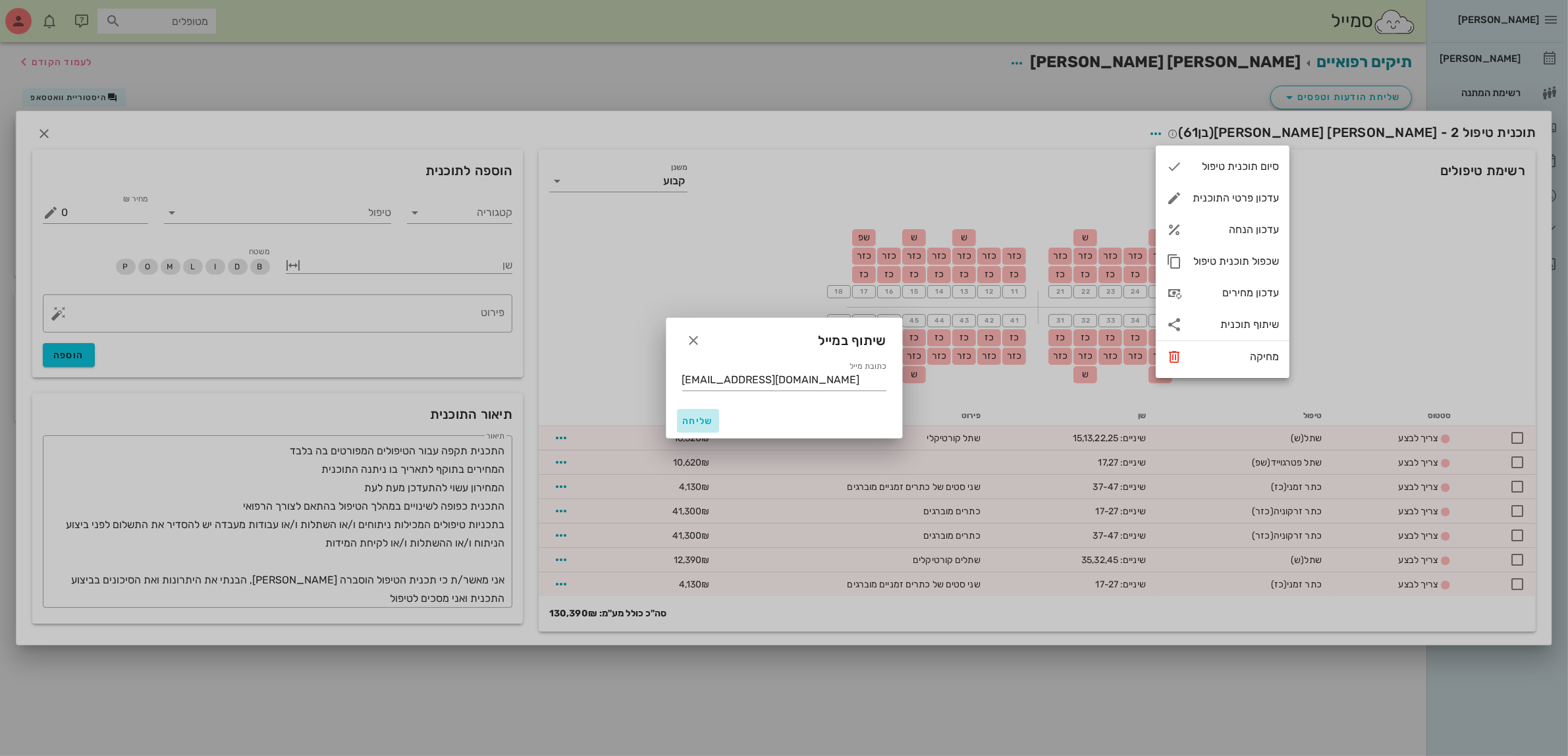
click at [697, 417] on span "שליחה" at bounding box center [698, 421] width 32 height 12
